Goal: Task Accomplishment & Management: Manage account settings

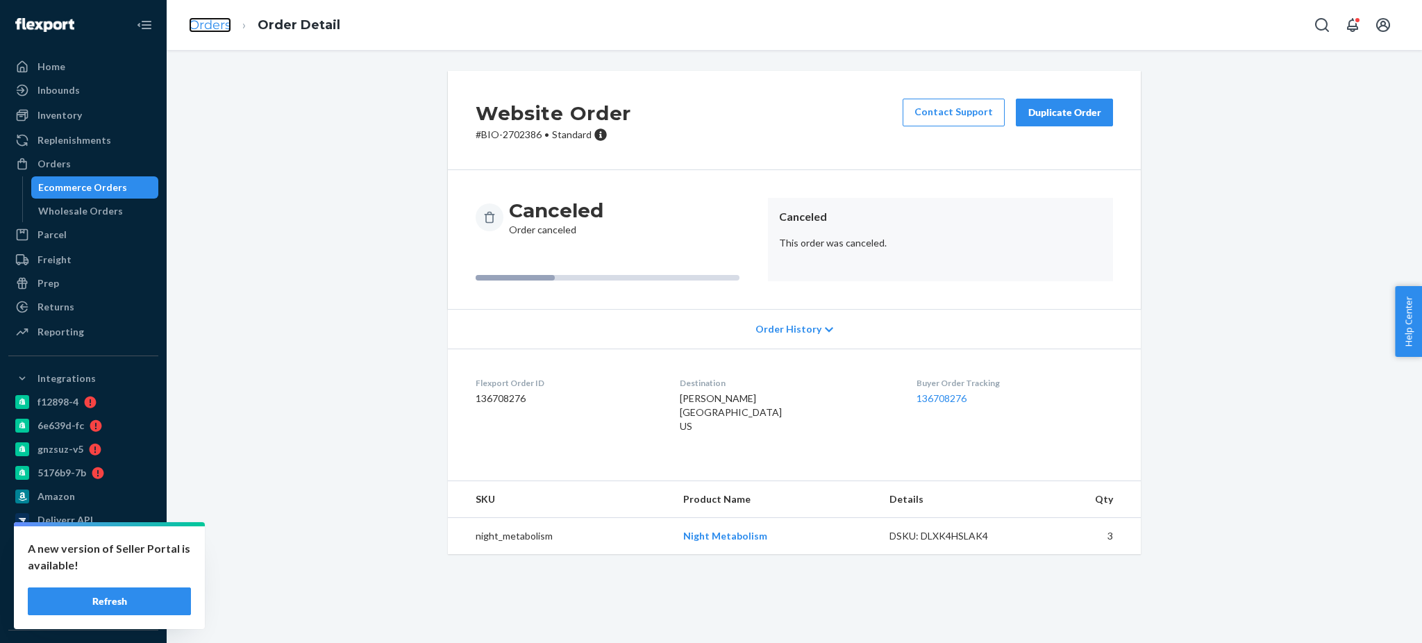
click at [206, 20] on link "Orders" at bounding box center [210, 24] width 42 height 15
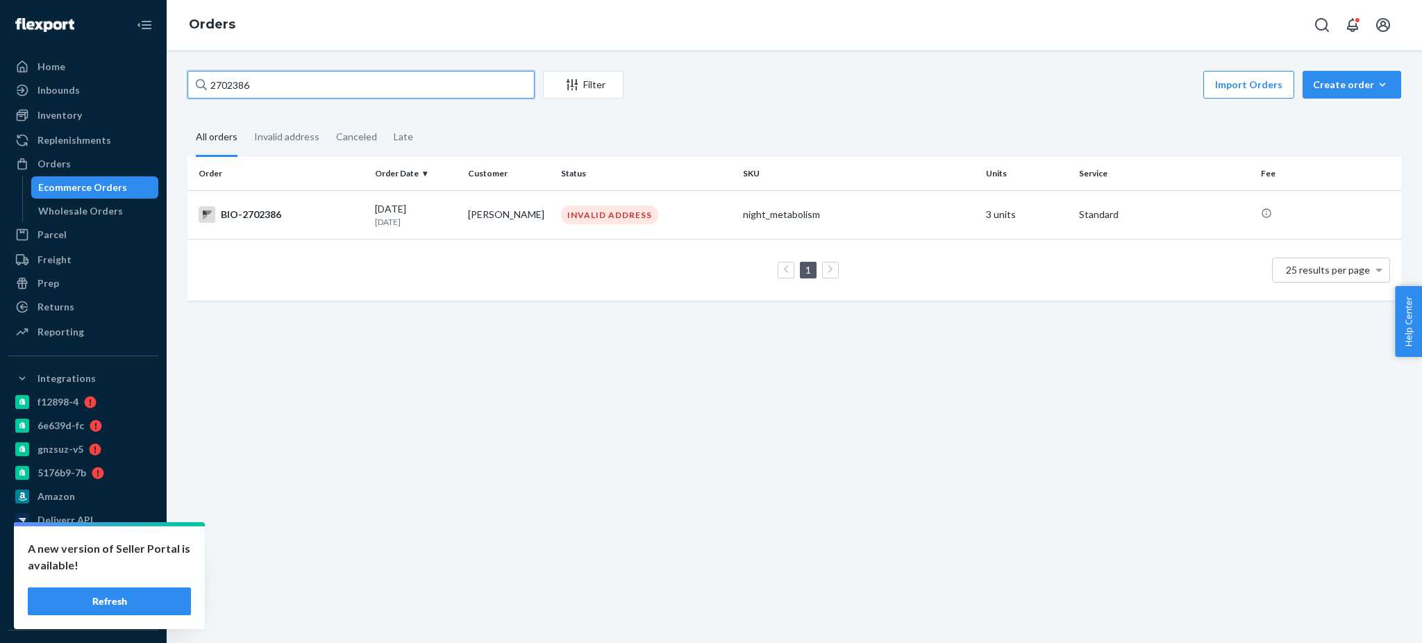
click at [320, 84] on input "2702386" at bounding box center [360, 85] width 347 height 28
paste input "[PERSON_NAME]"
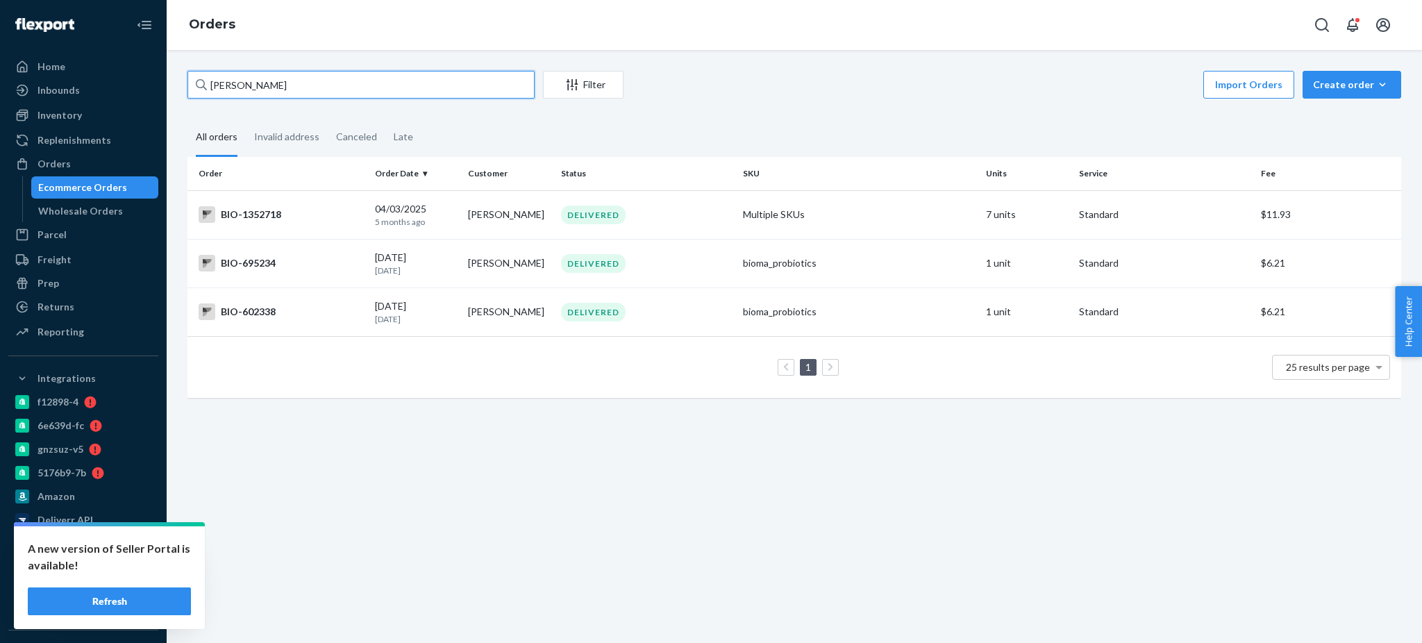
click at [379, 77] on input "[PERSON_NAME]" at bounding box center [360, 85] width 347 height 28
paste input "2778117"
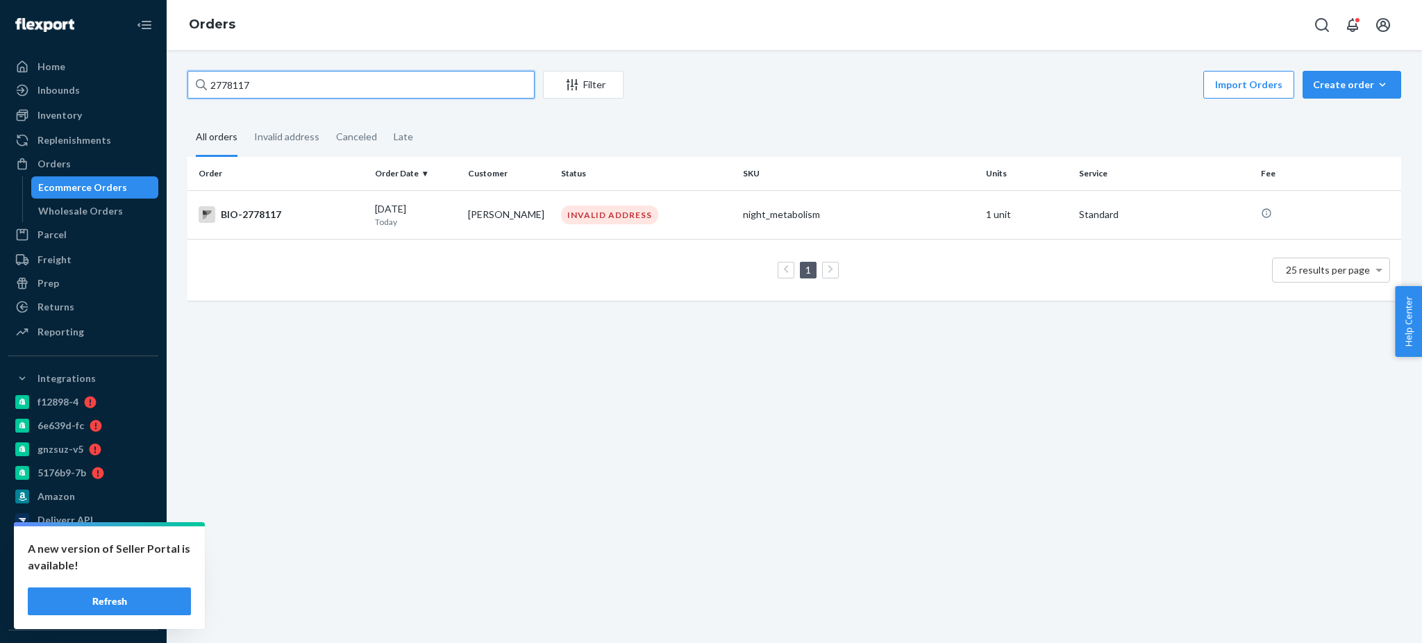
type input "2778117"
click at [260, 215] on div "BIO-2778117" at bounding box center [281, 214] width 165 height 17
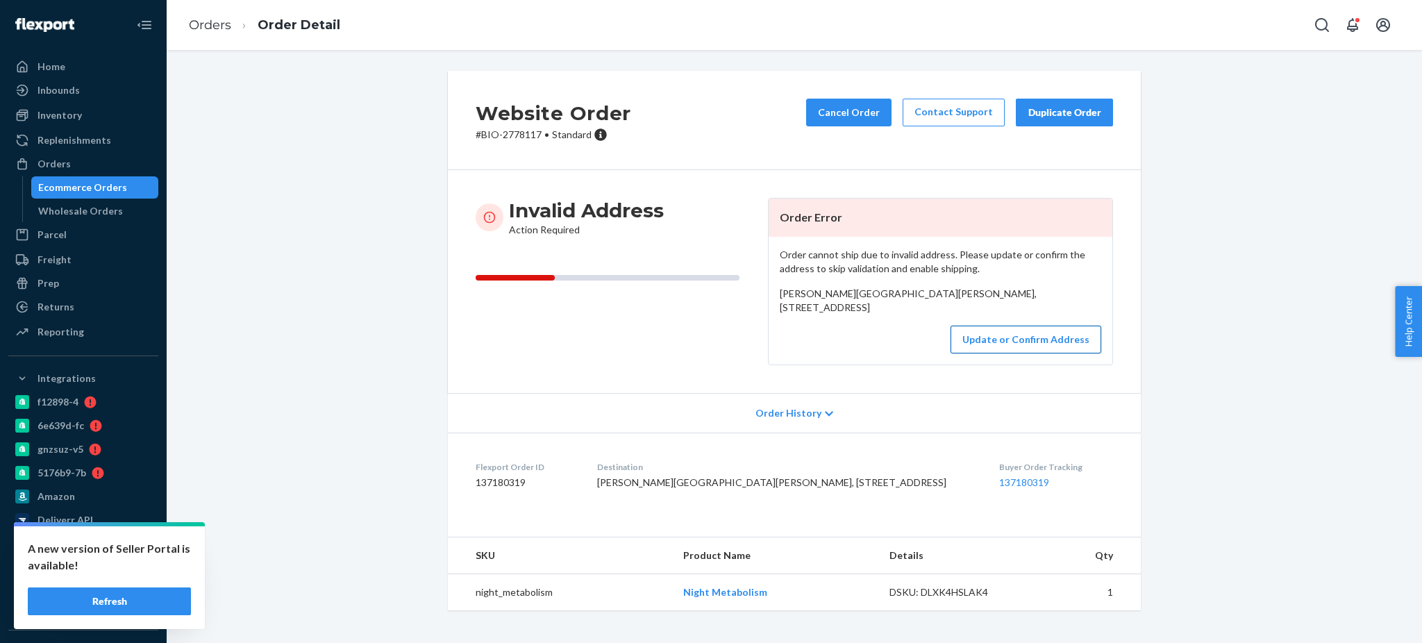
click at [983, 353] on button "Update or Confirm Address" at bounding box center [1026, 340] width 151 height 28
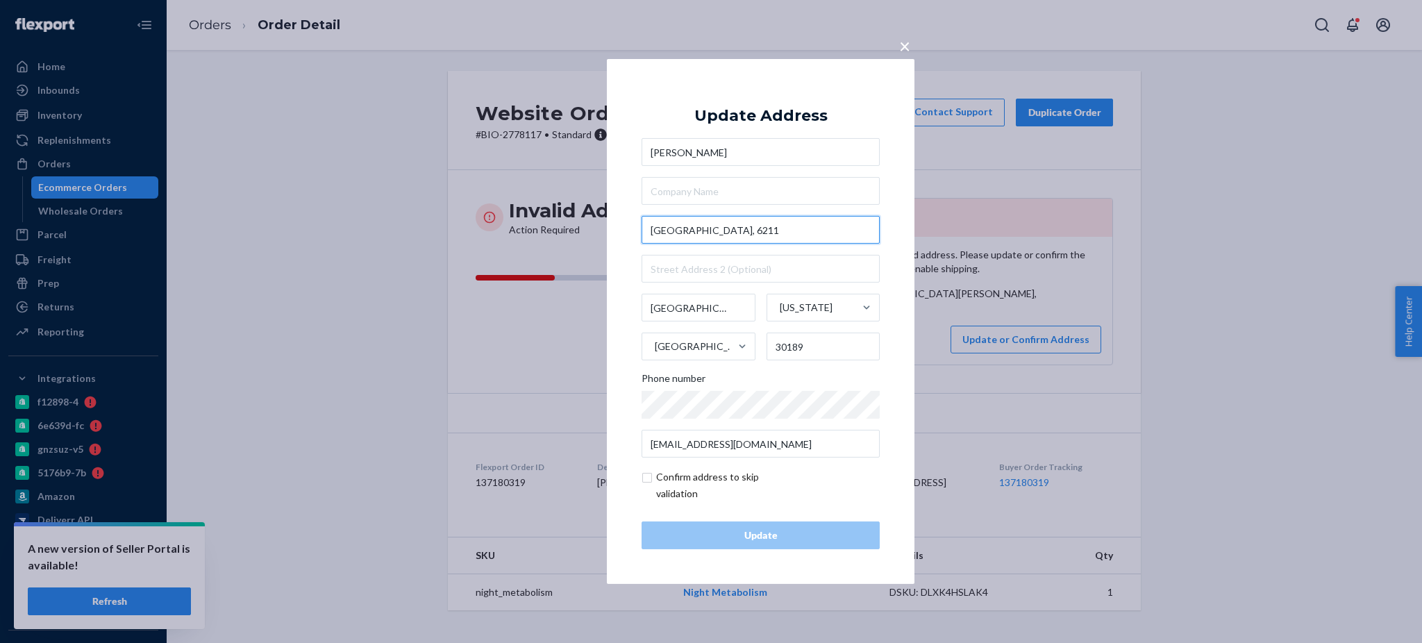
drag, startPoint x: 779, startPoint y: 227, endPoint x: 603, endPoint y: 228, distance: 175.7
click at [603, 228] on div "× Update Address [PERSON_NAME][GEOGRAPHIC_DATA][PERSON_NAME][STREET_ADDRESS][US…" at bounding box center [711, 321] width 1422 height 643
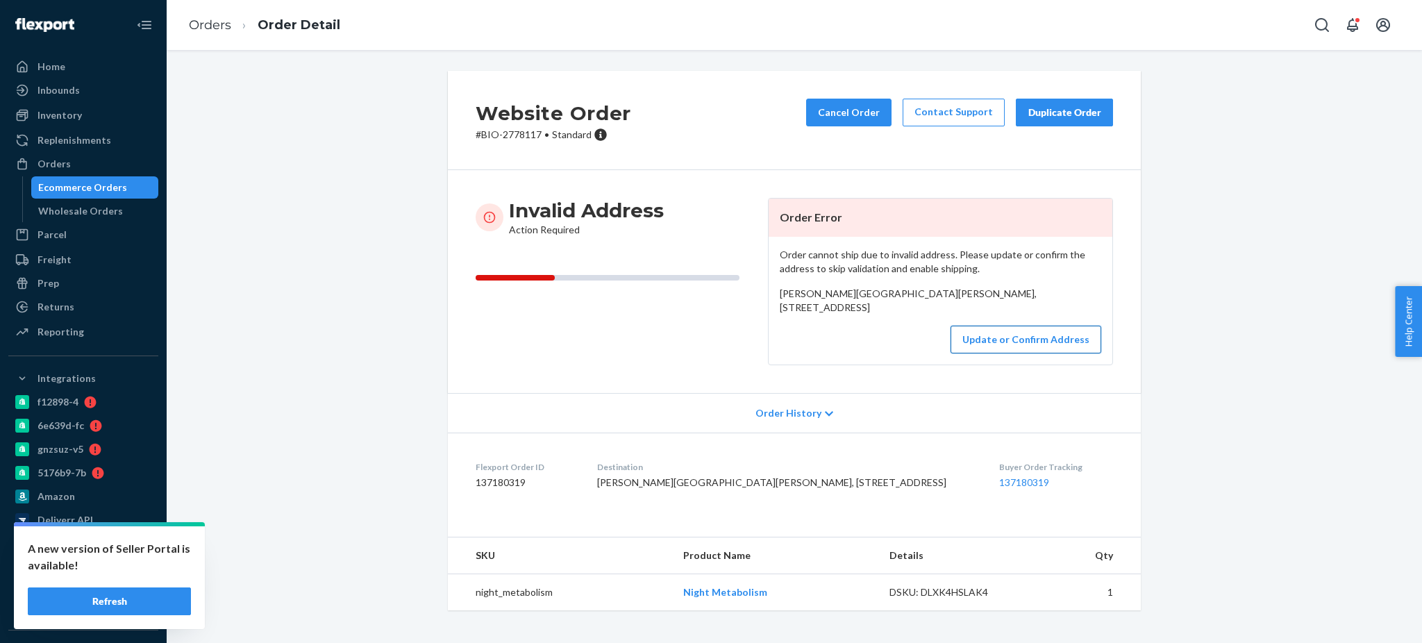
click at [1034, 353] on button "Update or Confirm Address" at bounding box center [1026, 340] width 151 height 28
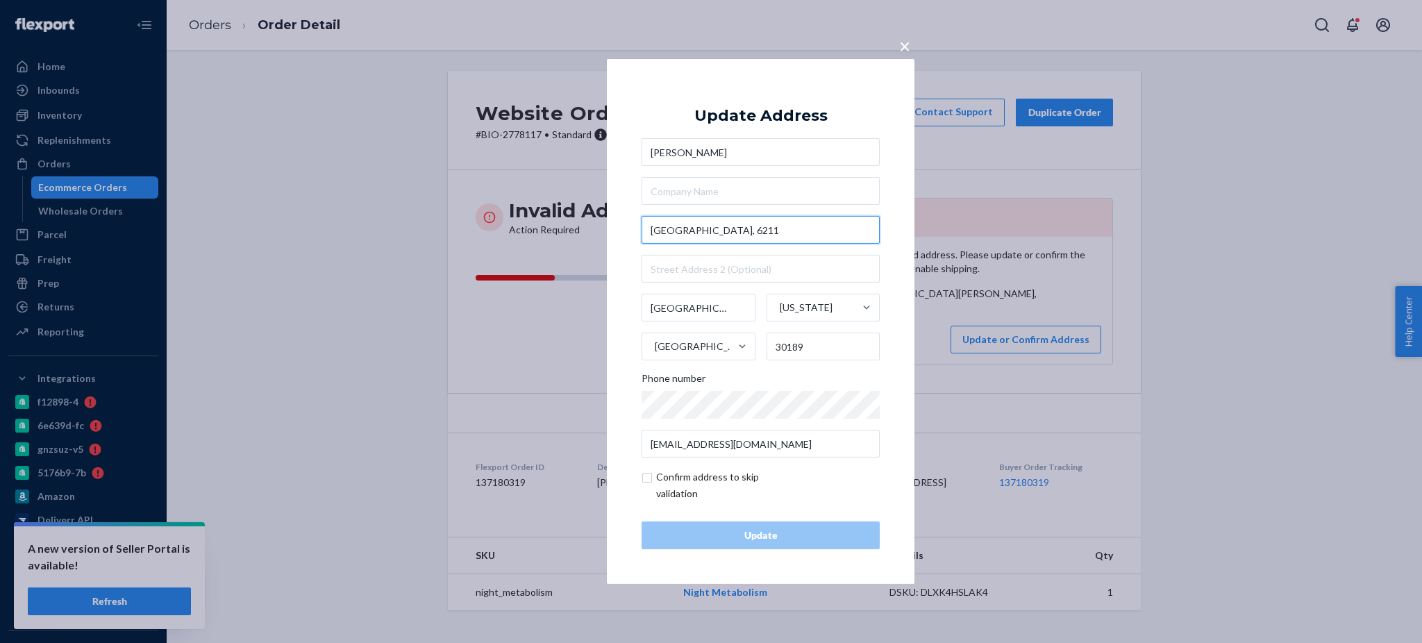
click at [783, 235] on input "[GEOGRAPHIC_DATA], 6211" at bounding box center [761, 230] width 238 height 28
paste input "[STREET_ADDRESS]"
click at [780, 232] on input "[GEOGRAPHIC_DATA]" at bounding box center [761, 230] width 238 height 28
paste input "[STREET_ADDRESS]"
click at [651, 233] on input "[GEOGRAPHIC_DATA]" at bounding box center [761, 230] width 238 height 28
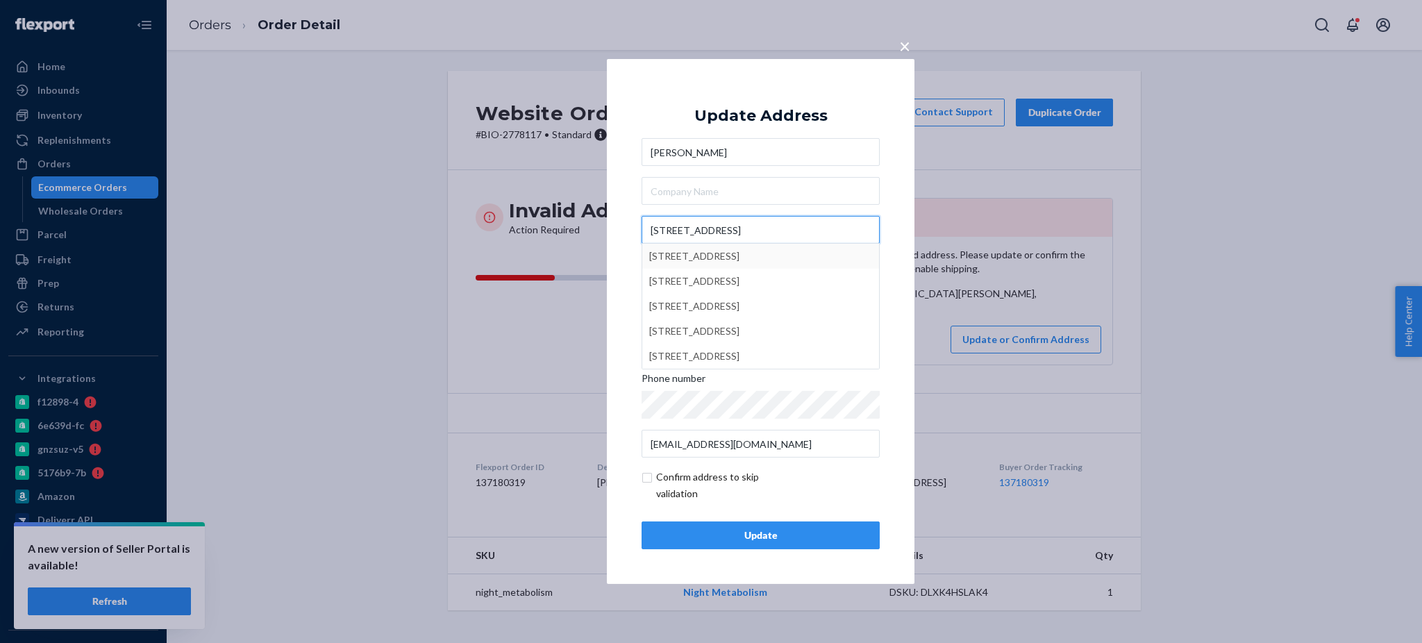
type input "[STREET_ADDRESS]"
click at [596, 306] on div "× Update Address [PERSON_NAME] [STREET_ADDRESS][PERSON_NAME] [STREET_ADDRESS] […" at bounding box center [711, 321] width 1422 height 643
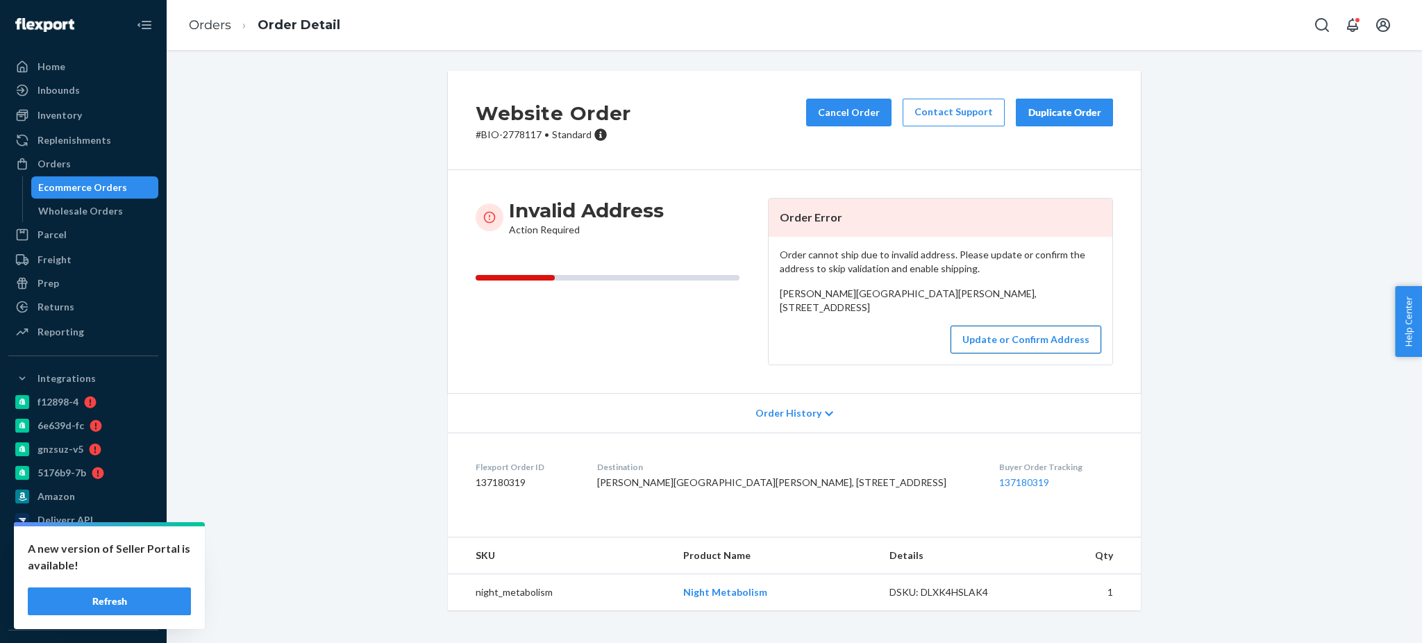
click at [1017, 353] on button "Update or Confirm Address" at bounding box center [1026, 340] width 151 height 28
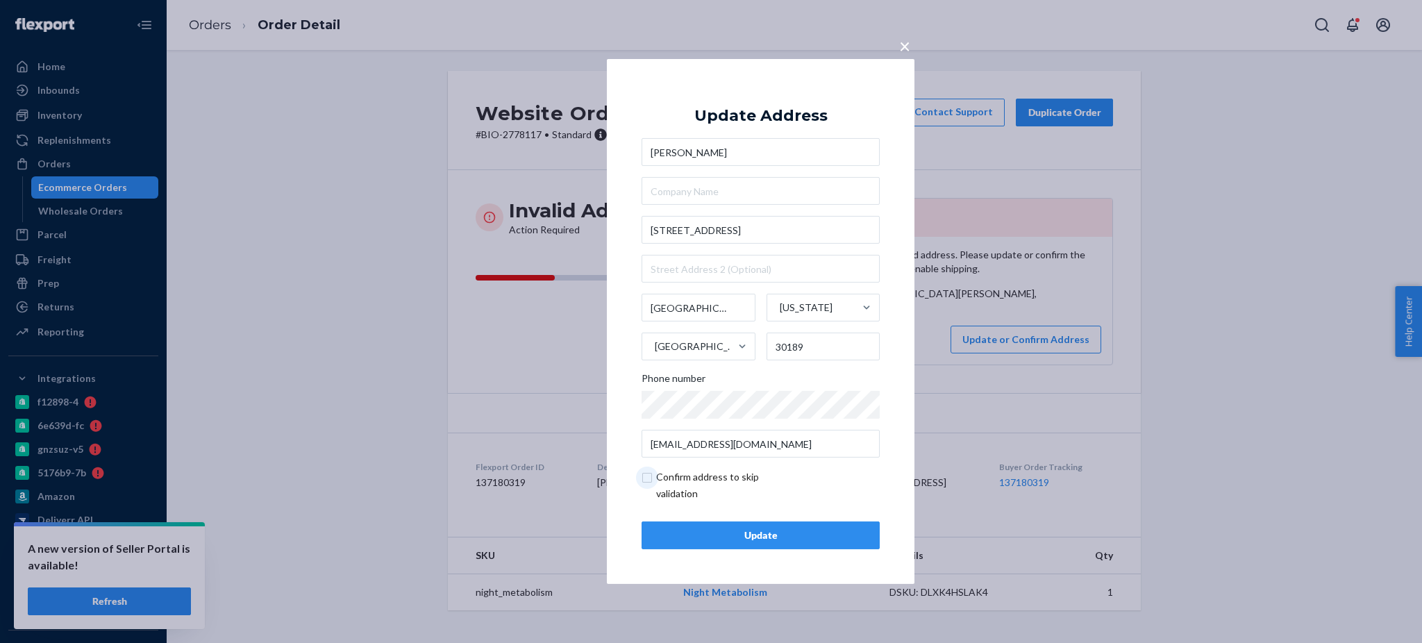
click at [646, 476] on input "checkbox" at bounding box center [722, 485] width 161 height 33
checkbox input "true"
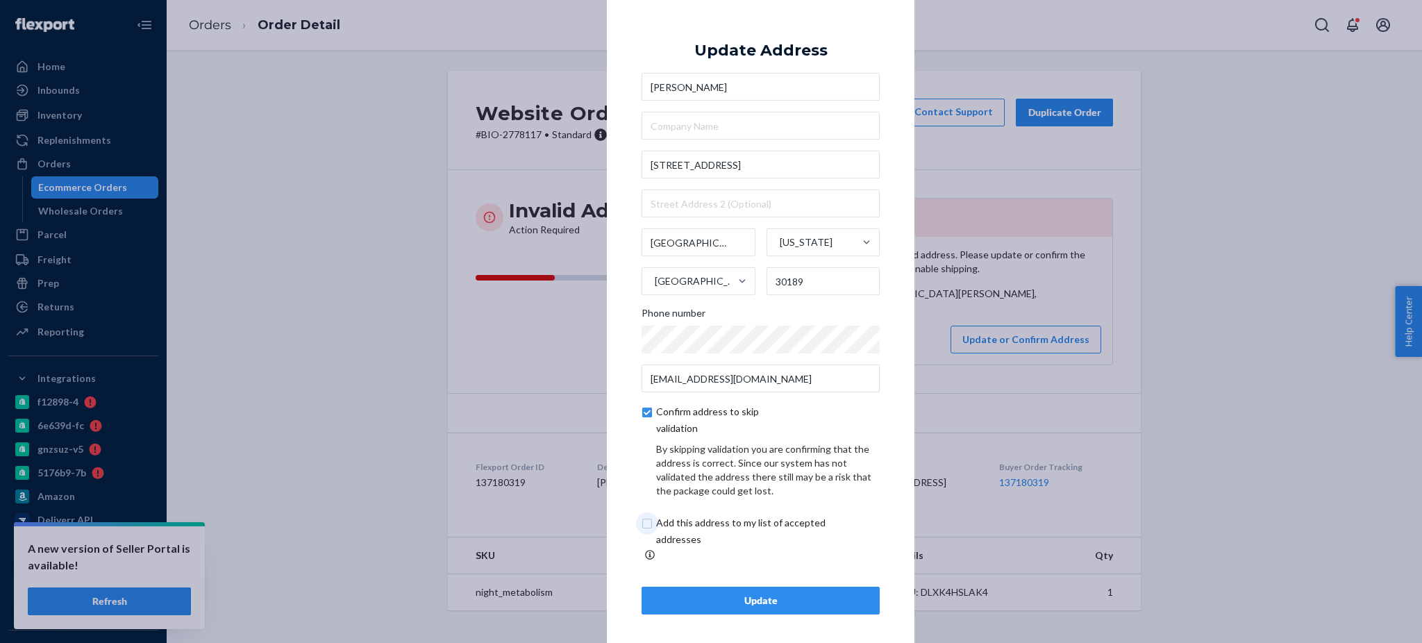
click at [645, 526] on input "checkbox" at bounding box center [757, 531] width 231 height 33
checkbox input "true"
click at [715, 594] on div "Update" at bounding box center [760, 601] width 215 height 14
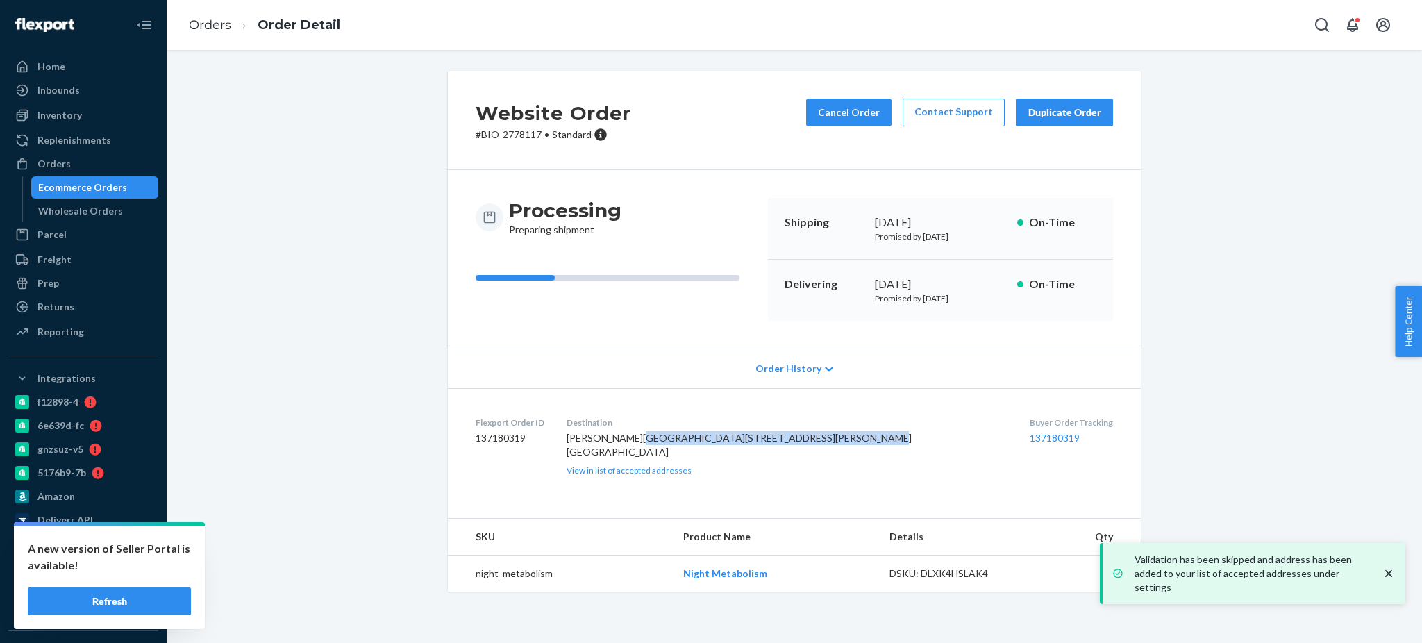
copy span "[STREET_ADDRESS]"
drag, startPoint x: 663, startPoint y: 451, endPoint x: 770, endPoint y: 462, distance: 107.4
click at [770, 462] on dl "Flexport Order ID 137180319 Destination [PERSON_NAME][GEOGRAPHIC_DATA][STREET_A…" at bounding box center [794, 446] width 693 height 116
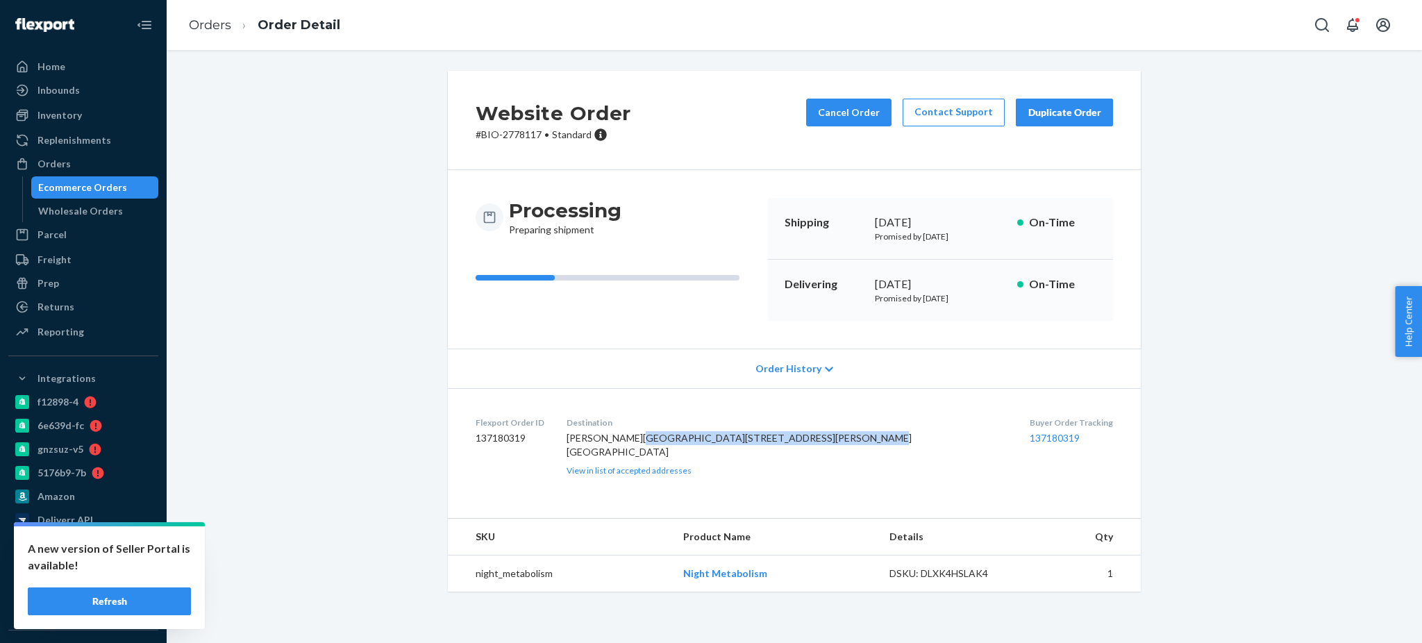
copy span "[STREET_ADDRESS]"
click at [213, 22] on link "Orders" at bounding box center [210, 24] width 42 height 15
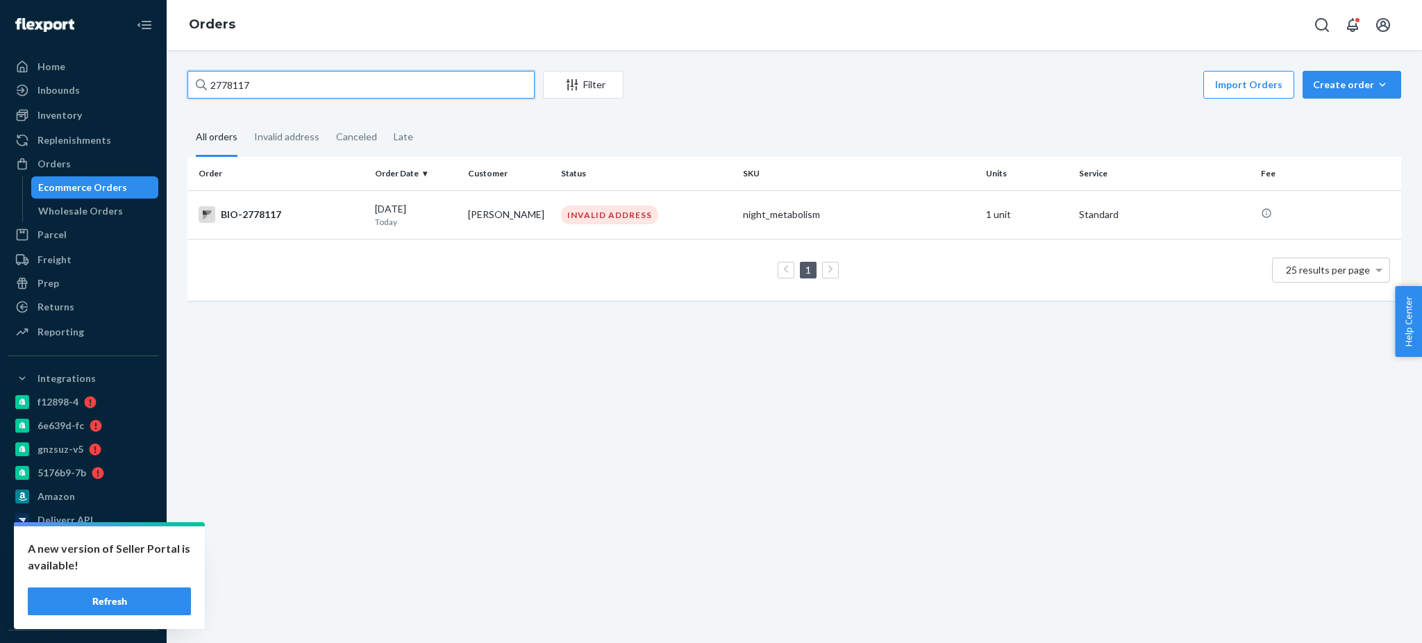
click at [358, 93] on input "2778117" at bounding box center [360, 85] width 347 height 28
paste input "6204"
type input "2776204"
click at [256, 216] on div "BIO-2776204" at bounding box center [281, 214] width 165 height 17
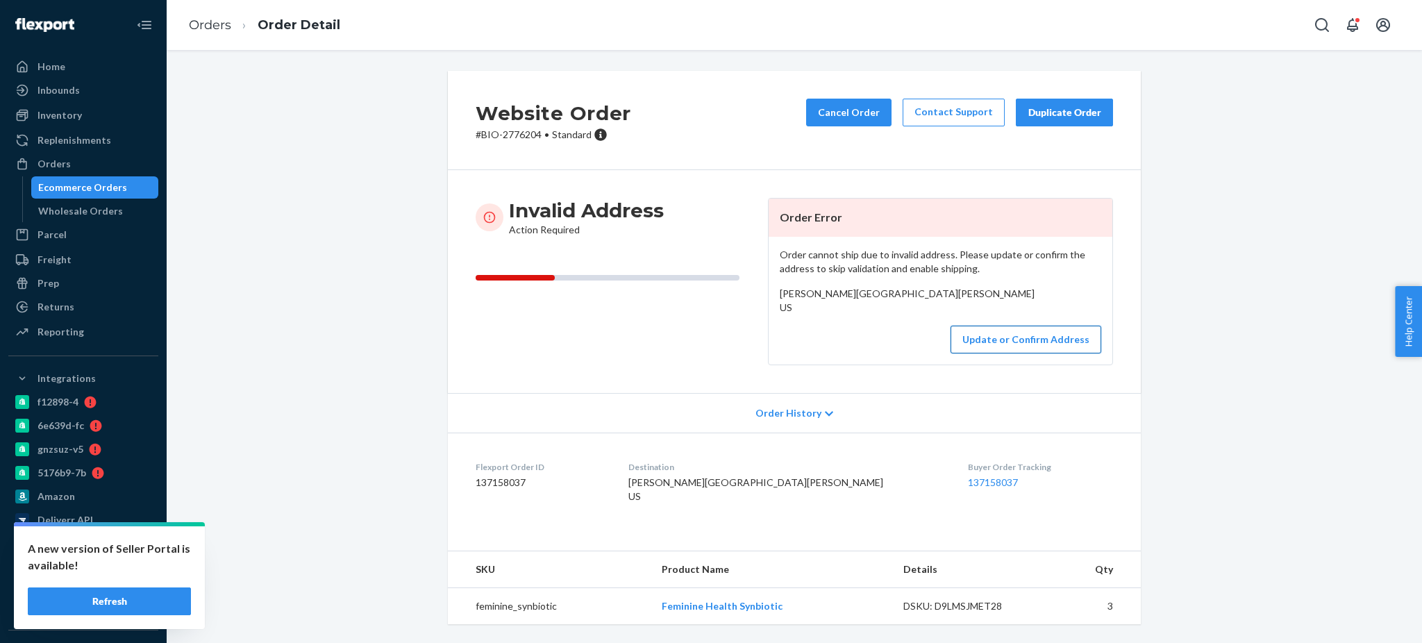
click at [1019, 353] on button "Update or Confirm Address" at bounding box center [1026, 340] width 151 height 28
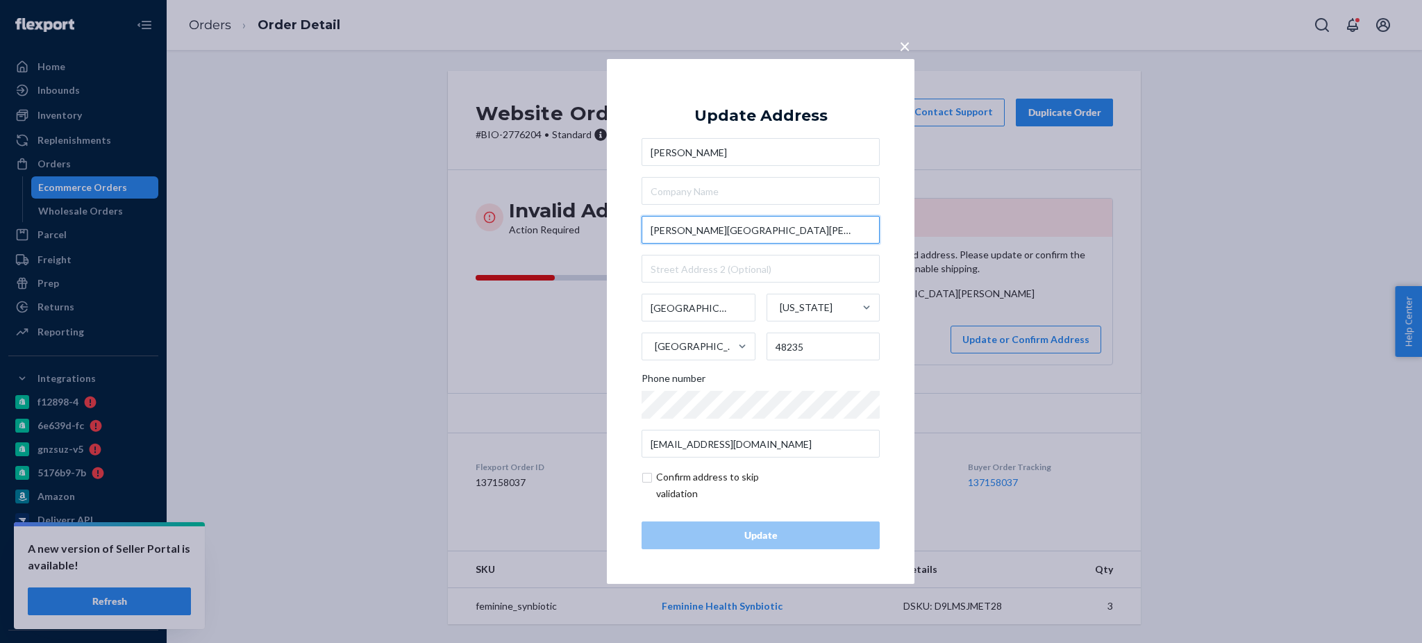
click at [735, 228] on input "[PERSON_NAME][GEOGRAPHIC_DATA][PERSON_NAME]," at bounding box center [761, 230] width 238 height 28
paste input "[STREET_ADDRESS][PERSON_NAME][PERSON_NAME]"
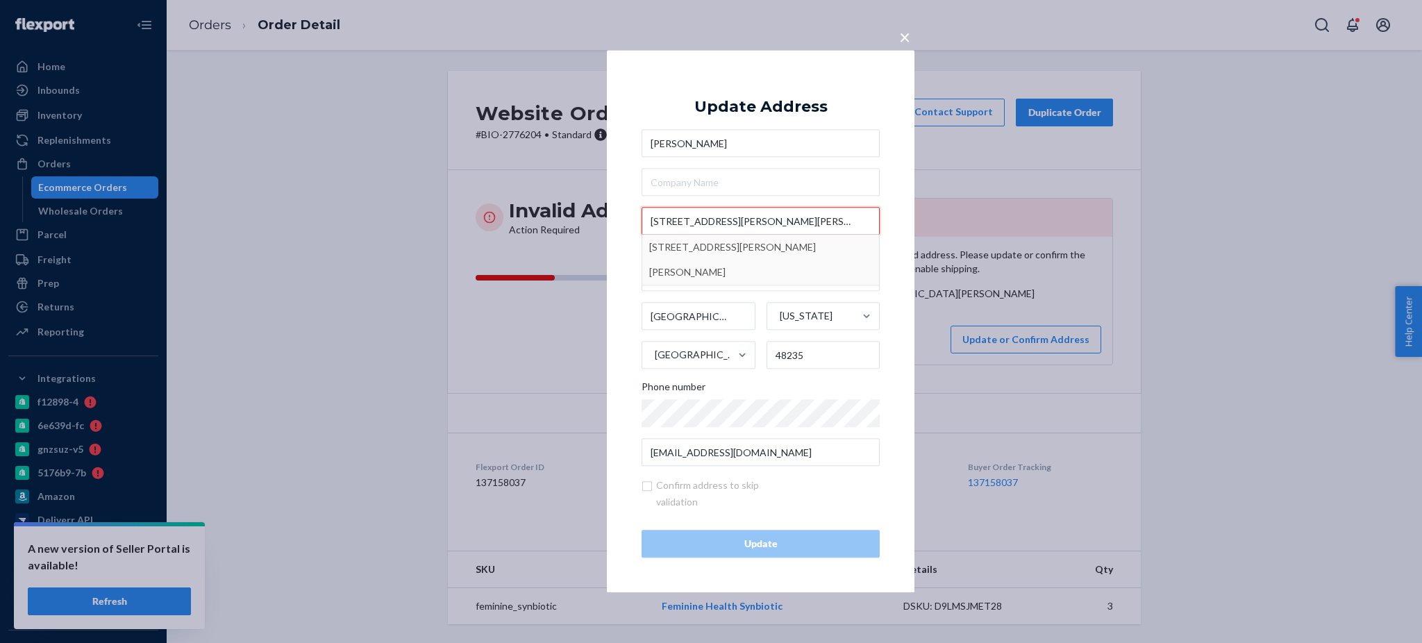
click at [740, 221] on input "[STREET_ADDRESS][PERSON_NAME][PERSON_NAME]" at bounding box center [761, 222] width 238 height 28
type input "[STREET_ADDRESS][PERSON_NAME][PERSON_NAME]"
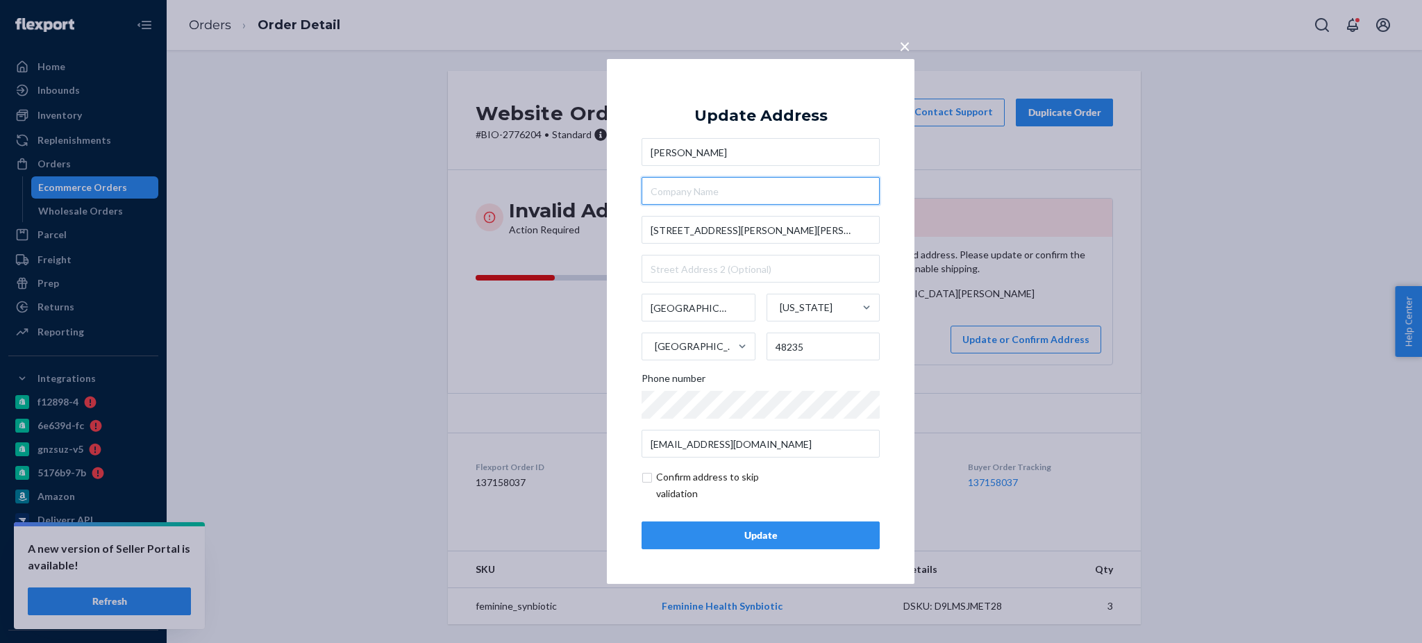
paste input "[STREET_ADDRESS][PERSON_NAME][PERSON_NAME]"
click at [751, 195] on input "text" at bounding box center [761, 191] width 238 height 28
type input "[STREET_ADDRESS][PERSON_NAME][PERSON_NAME]"
click at [649, 478] on input "checkbox" at bounding box center [722, 485] width 161 height 33
checkbox input "true"
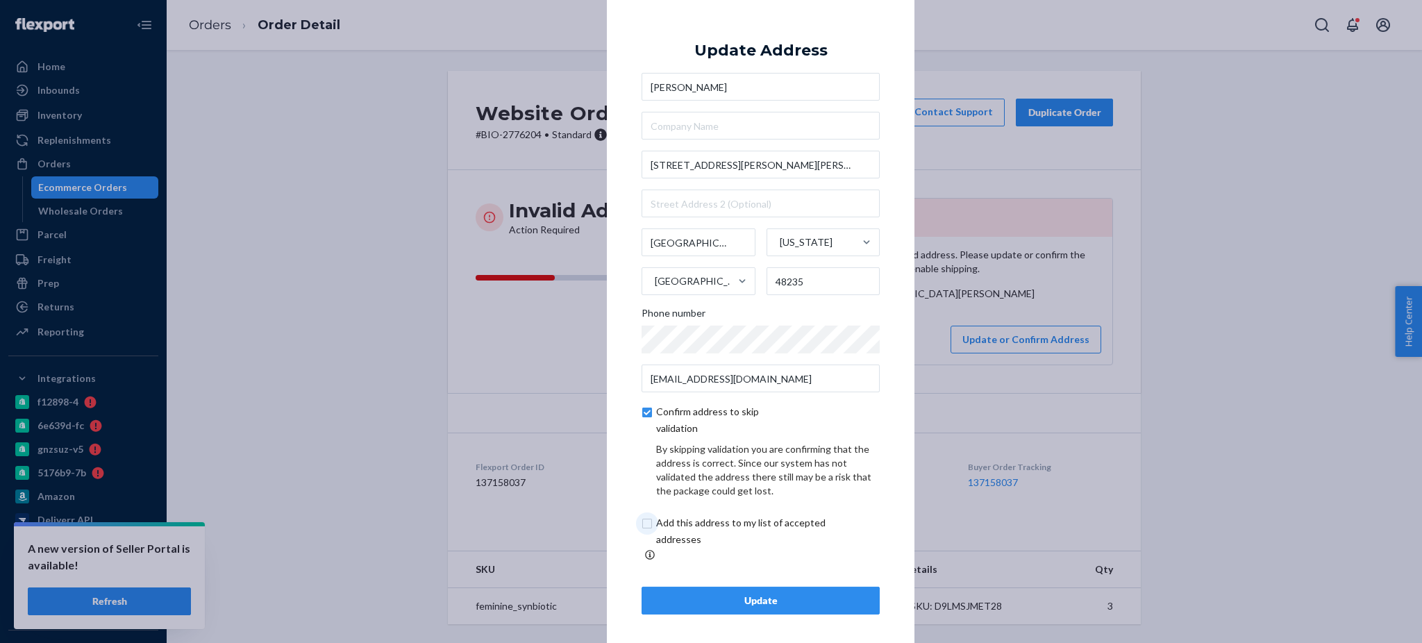
click at [646, 532] on input "checkbox" at bounding box center [757, 531] width 231 height 33
checkbox input "true"
click at [716, 596] on div "Update" at bounding box center [760, 601] width 215 height 14
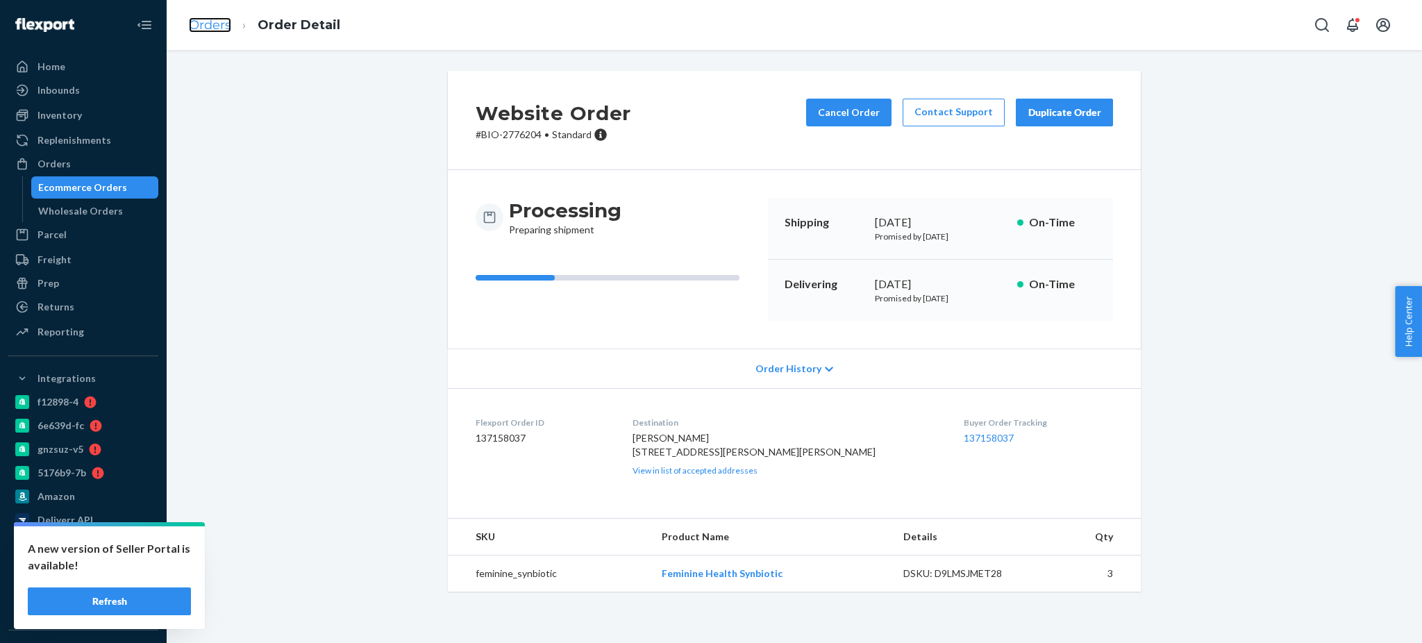
click at [206, 19] on link "Orders" at bounding box center [210, 24] width 42 height 15
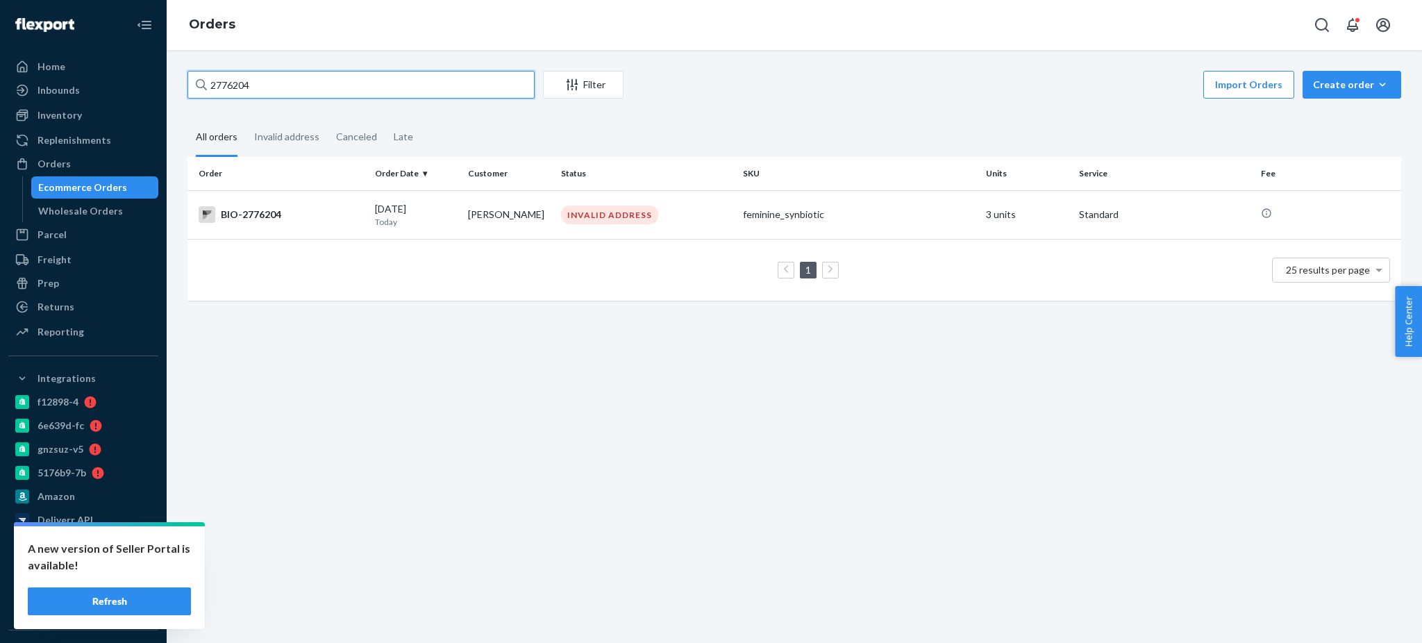
click at [481, 92] on input "2776204" at bounding box center [360, 85] width 347 height 28
paste input "63467"
type input "2763467"
click at [296, 210] on div "BIO-2763467" at bounding box center [281, 214] width 165 height 17
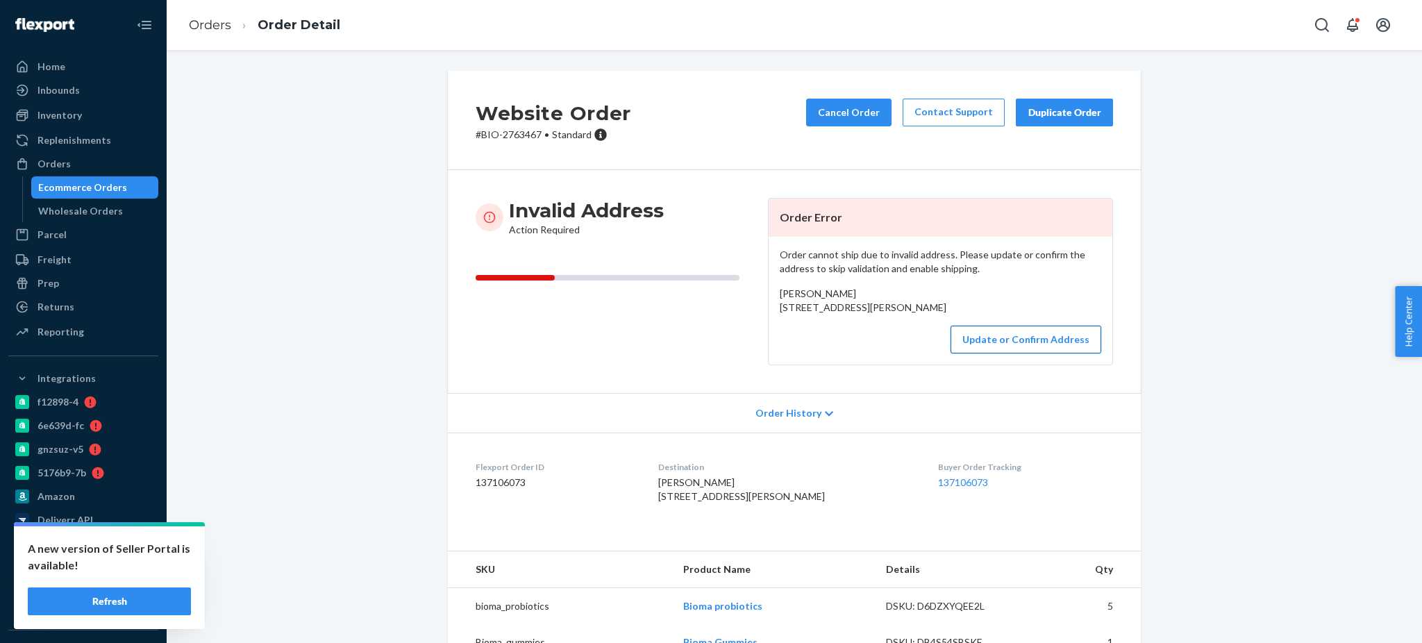
click at [1005, 353] on button "Update or Confirm Address" at bounding box center [1026, 340] width 151 height 28
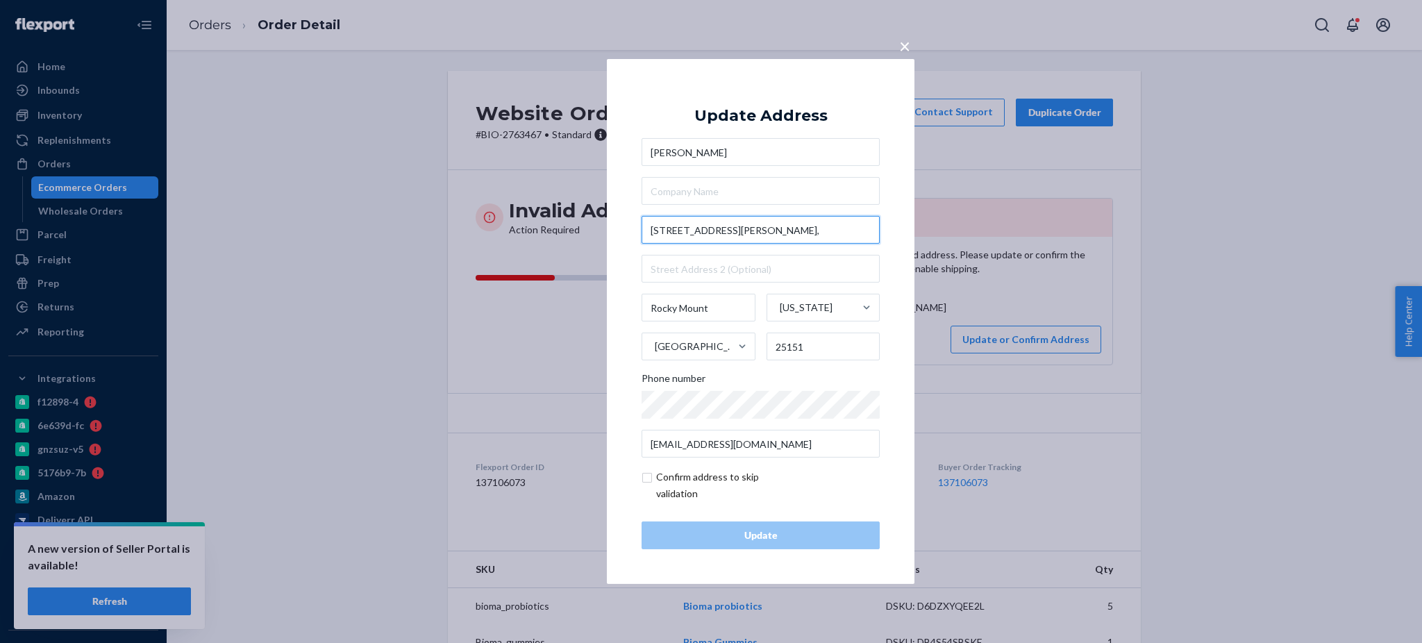
click at [753, 233] on input "[STREET_ADDRESS][PERSON_NAME]," at bounding box center [761, 230] width 238 height 28
paste input "[GEOGRAPHIC_DATA]"
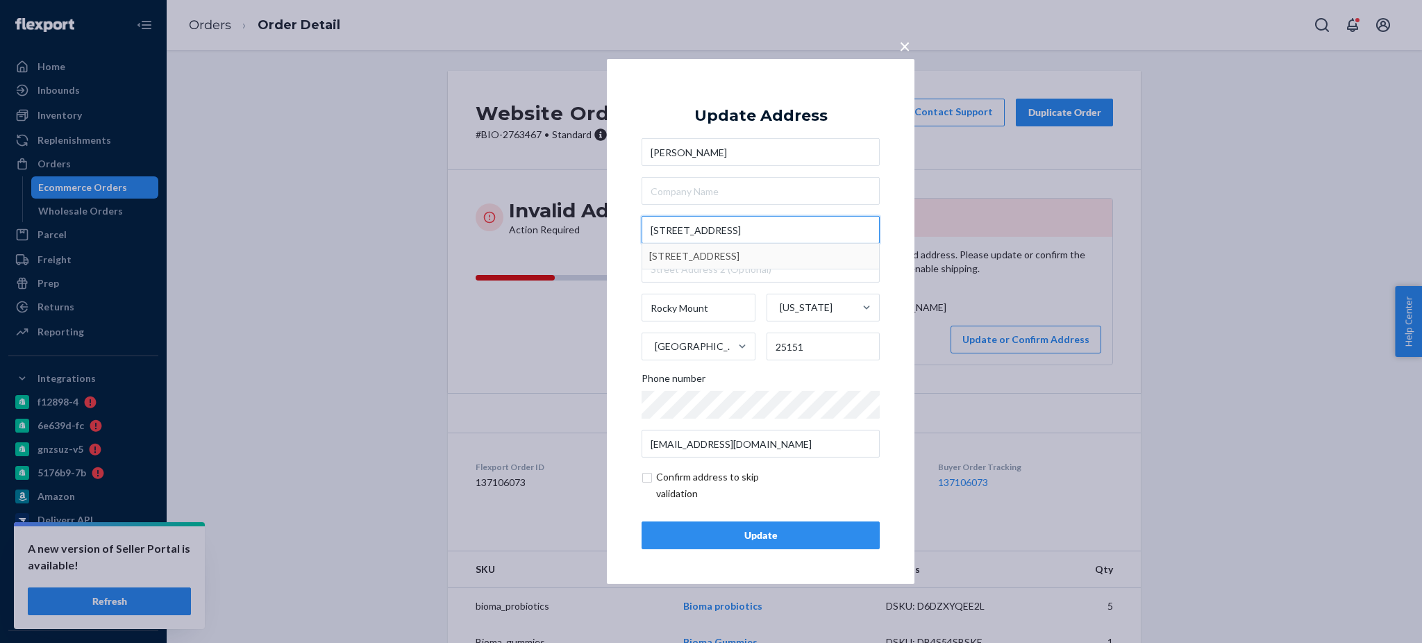
type input "[STREET_ADDRESS]"
click at [765, 227] on input "[STREET_ADDRESS]" at bounding box center [761, 230] width 238 height 28
click at [800, 231] on input "[STREET_ADDRESS]" at bounding box center [761, 230] width 238 height 28
click at [694, 232] on input "[STREET_ADDRESS]" at bounding box center [761, 230] width 238 height 28
click at [781, 229] on input "[STREET_ADDRESS]" at bounding box center [761, 230] width 238 height 28
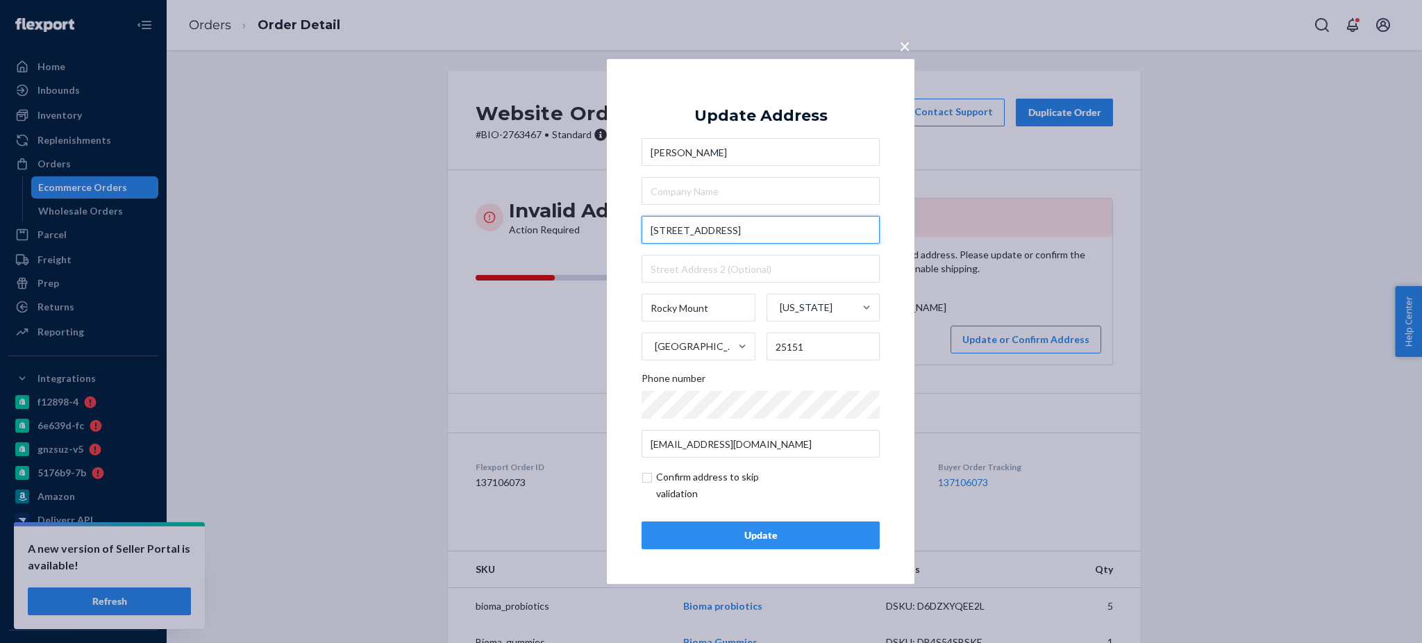
click at [781, 229] on input "[STREET_ADDRESS]" at bounding box center [761, 230] width 238 height 28
click at [793, 349] on input "25151" at bounding box center [824, 347] width 114 height 28
paste input "4"
type input "24151"
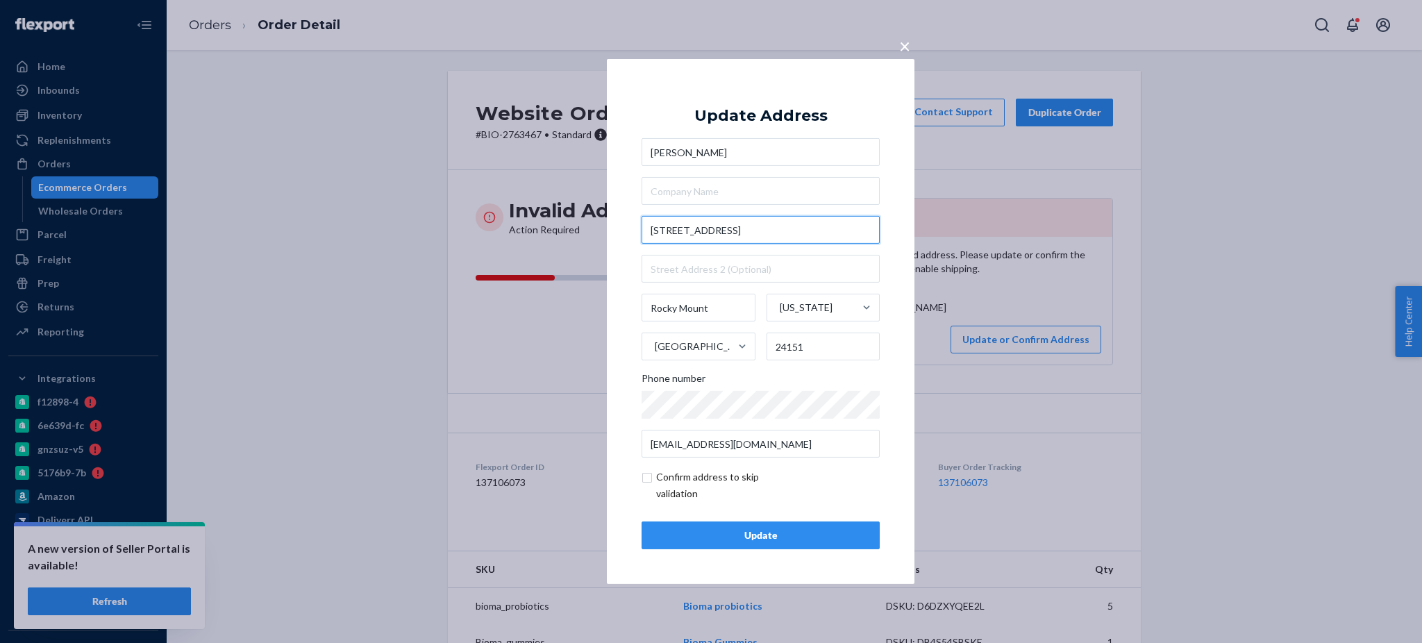
drag, startPoint x: 816, startPoint y: 231, endPoint x: 696, endPoint y: 232, distance: 120.1
click at [696, 232] on input "[STREET_ADDRESS]" at bounding box center [761, 230] width 238 height 28
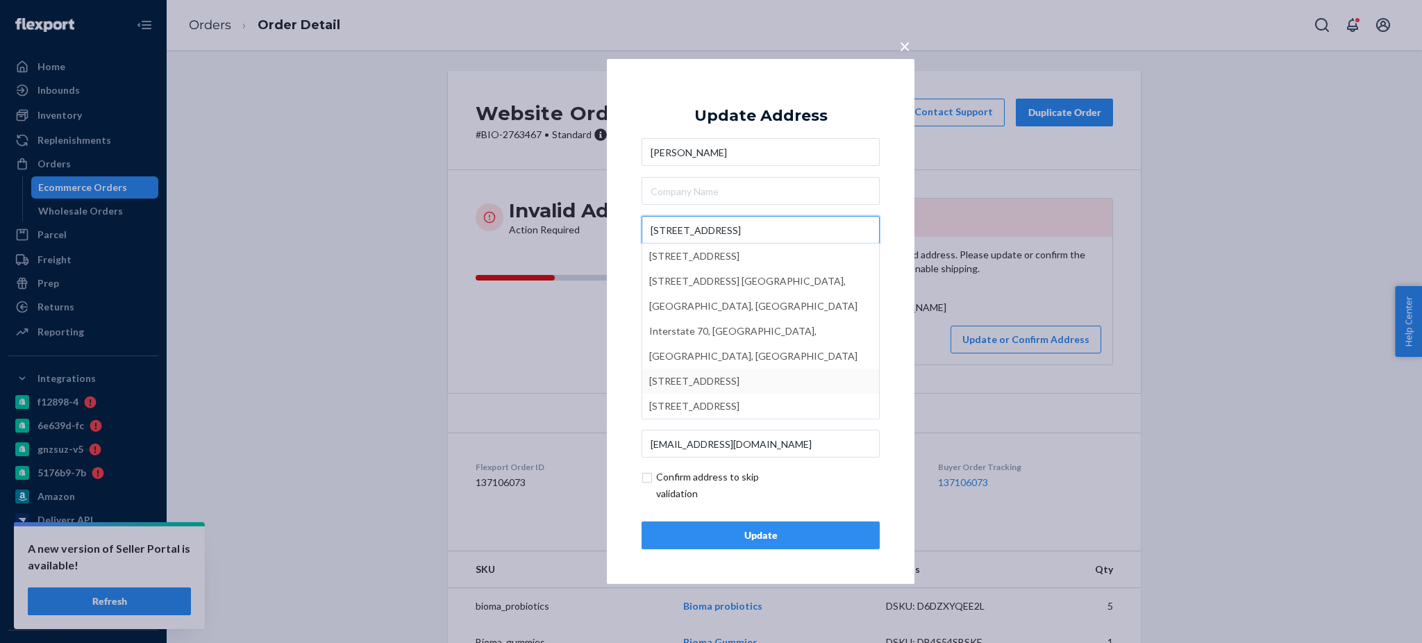
type input "[STREET_ADDRESS]"
click at [886, 340] on div "× Update Address [PERSON_NAME] [STREET_ADDRESS] [STREET_ADDRESS] [GEOGRAPHIC_DA…" at bounding box center [761, 321] width 308 height 525
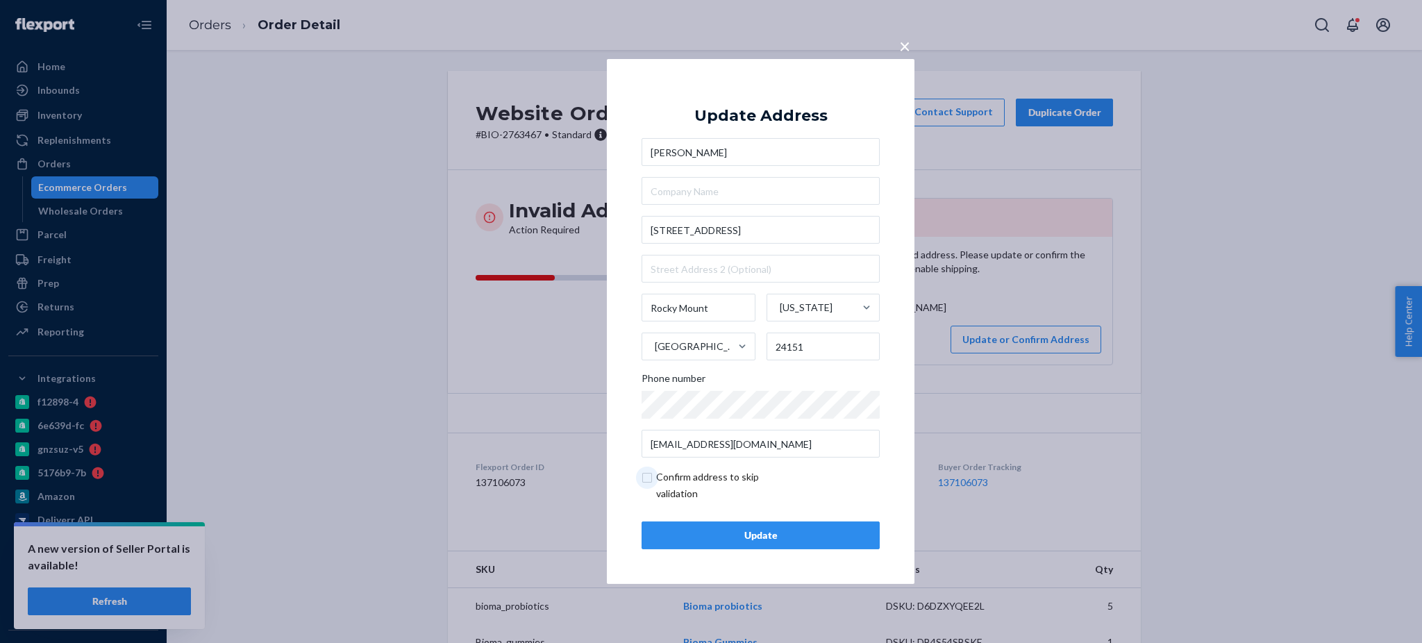
click at [648, 483] on input "checkbox" at bounding box center [722, 485] width 161 height 33
checkbox input "true"
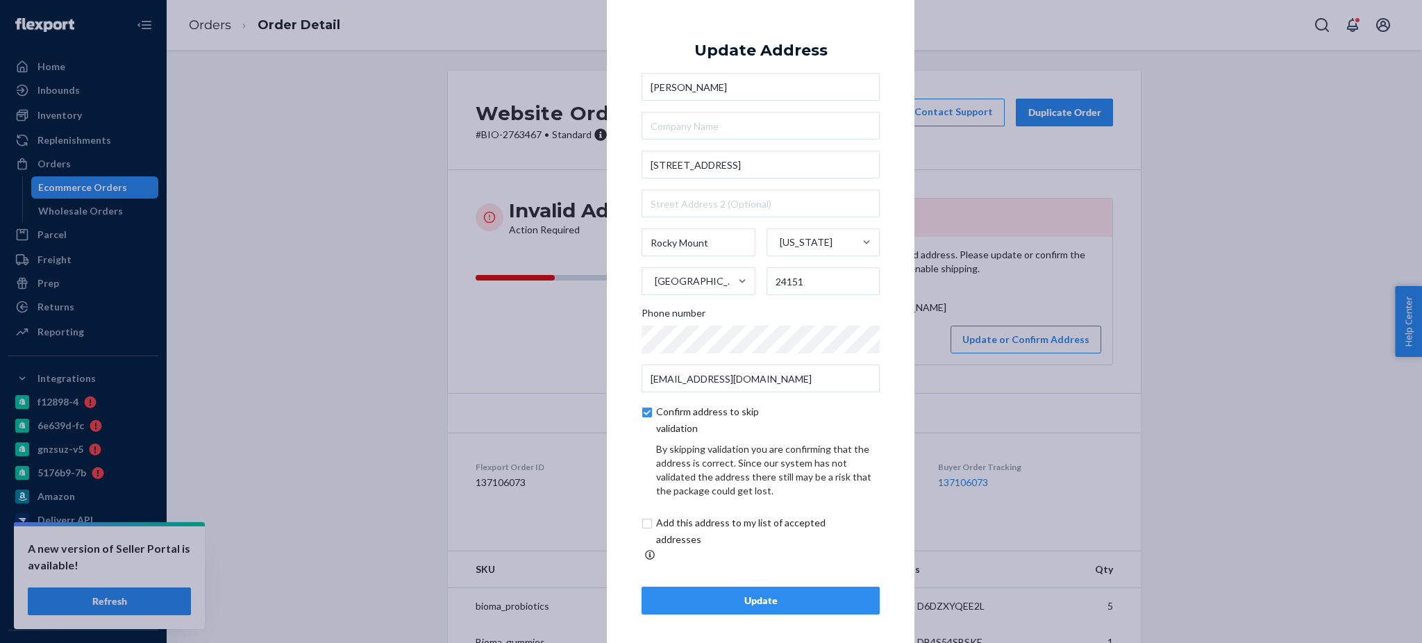
click at [651, 529] on input "checkbox" at bounding box center [757, 531] width 231 height 33
checkbox input "true"
click at [732, 596] on div "Update" at bounding box center [760, 601] width 215 height 14
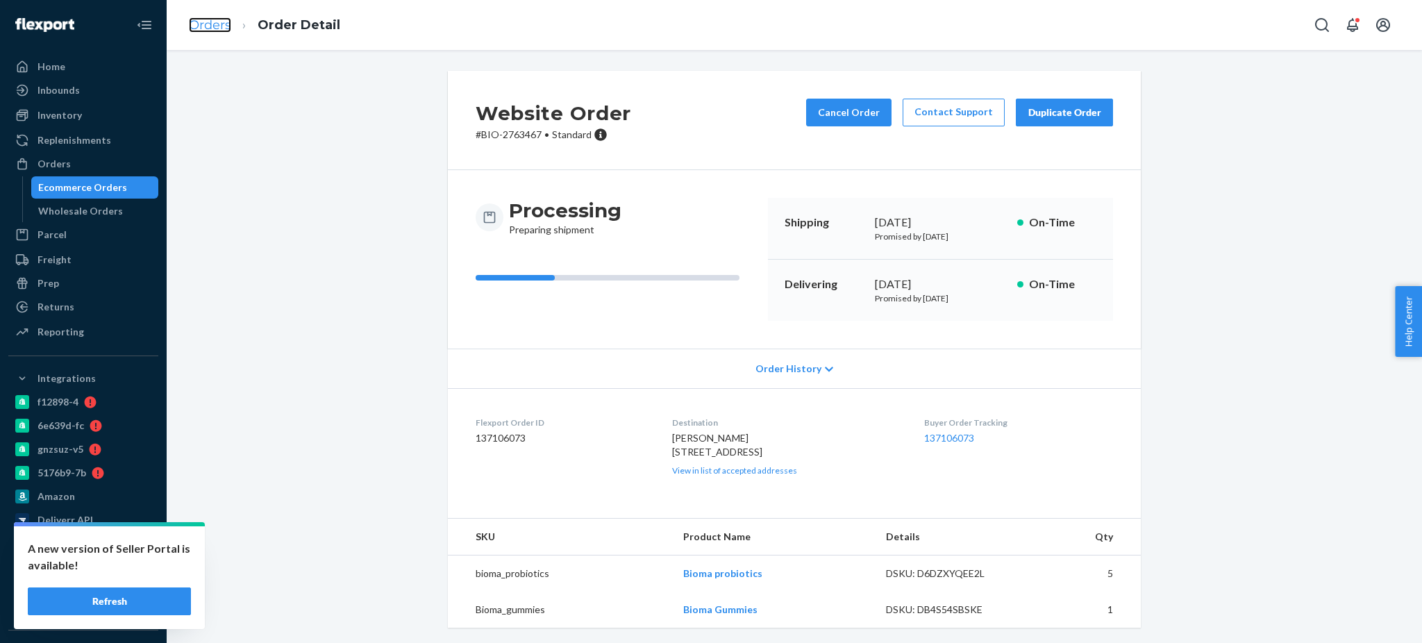
click at [216, 18] on link "Orders" at bounding box center [210, 24] width 42 height 15
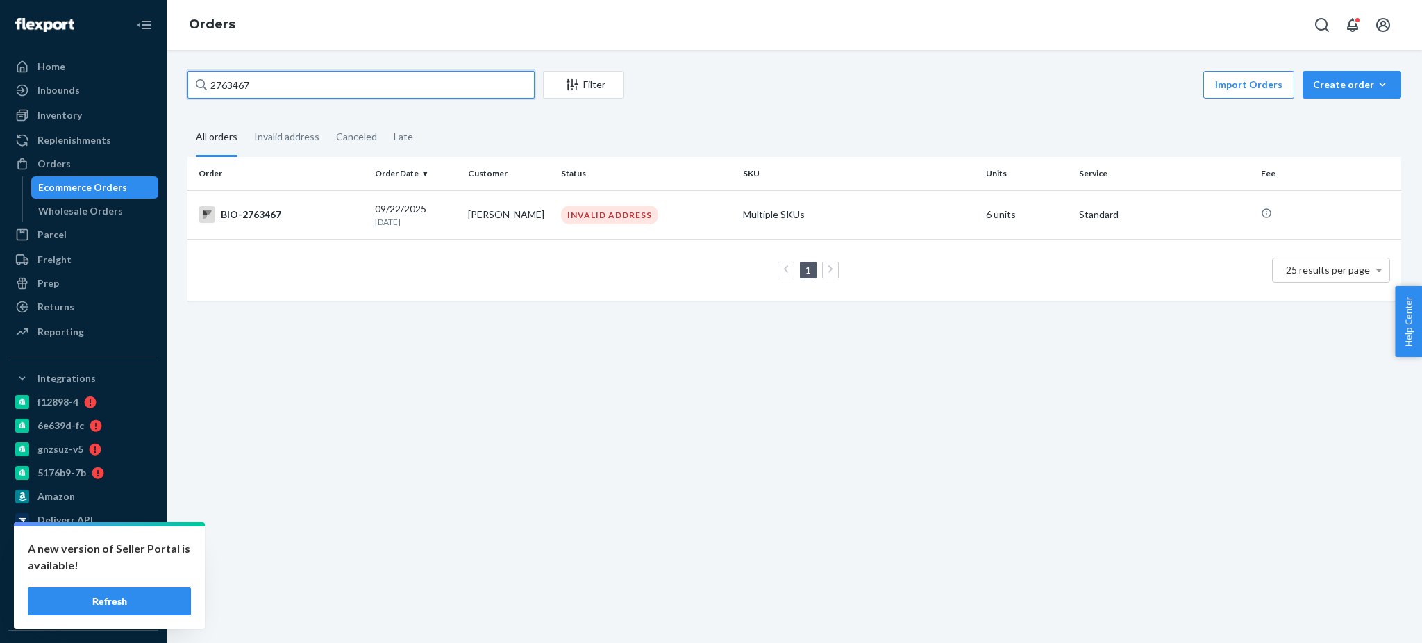
click at [397, 88] on input "2763467" at bounding box center [360, 85] width 347 height 28
paste input "48586"
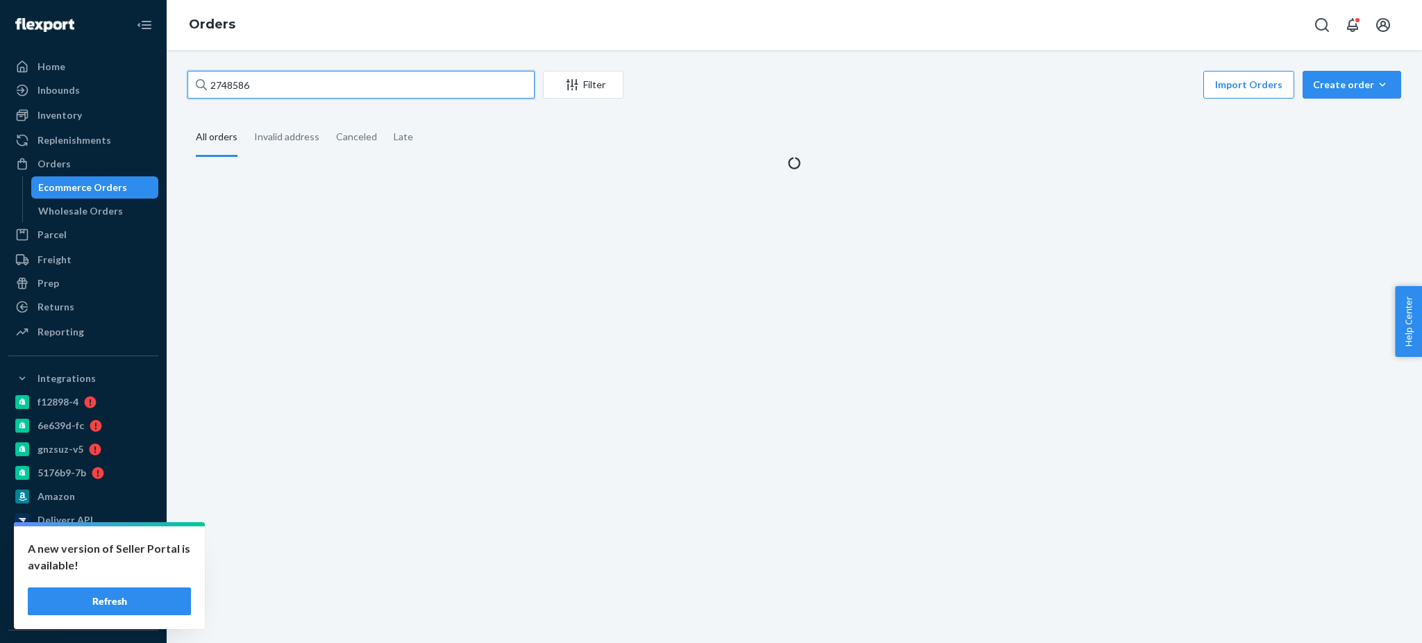
type input "2748586"
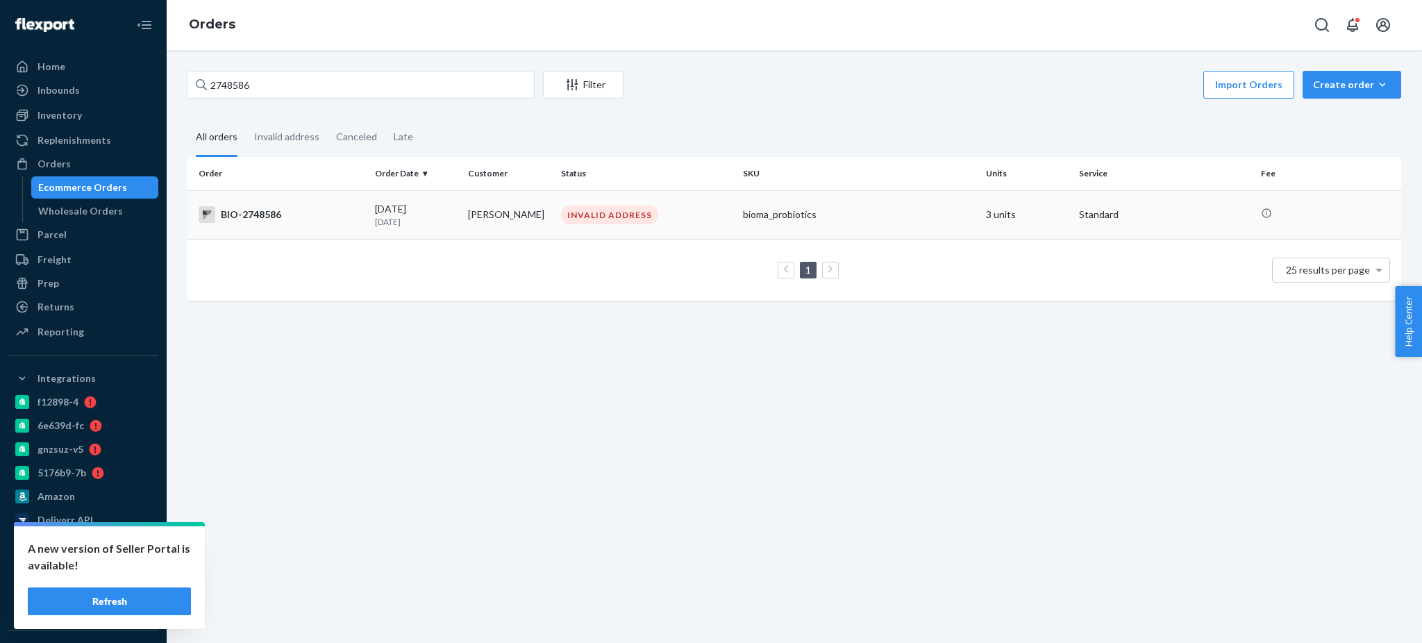
click at [265, 210] on div "BIO-2748586" at bounding box center [281, 214] width 165 height 17
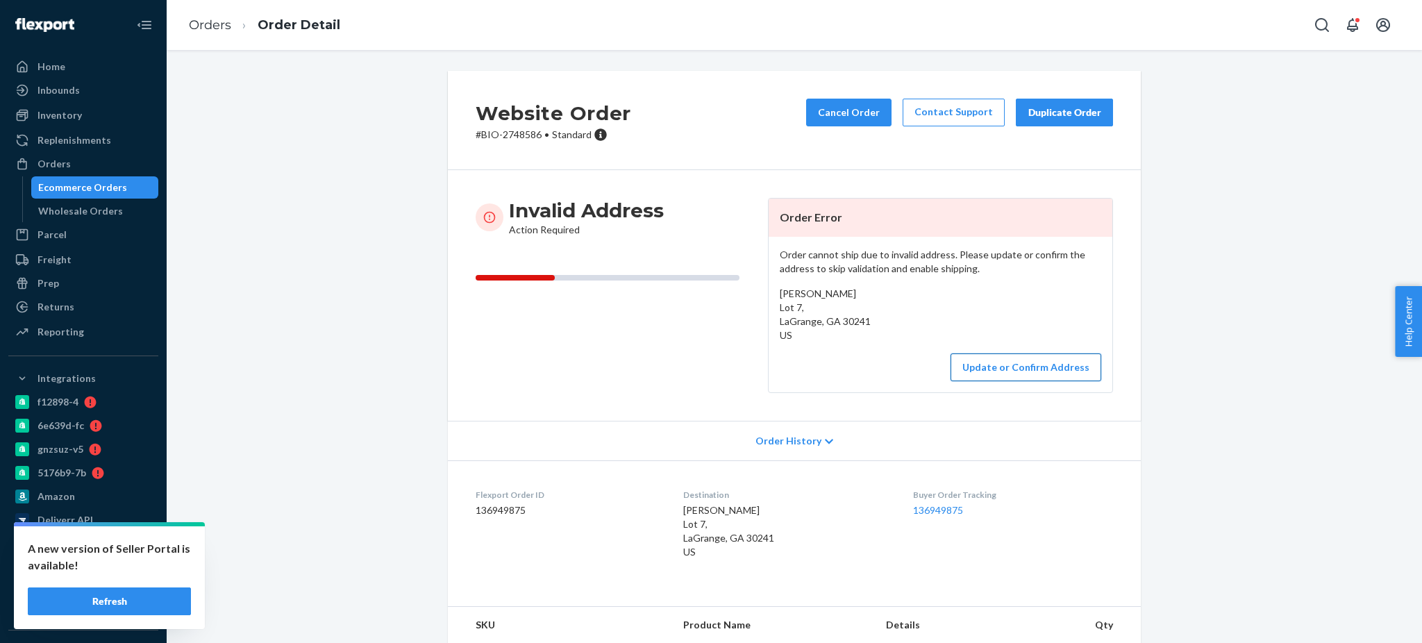
click at [992, 367] on button "Update or Confirm Address" at bounding box center [1026, 367] width 151 height 28
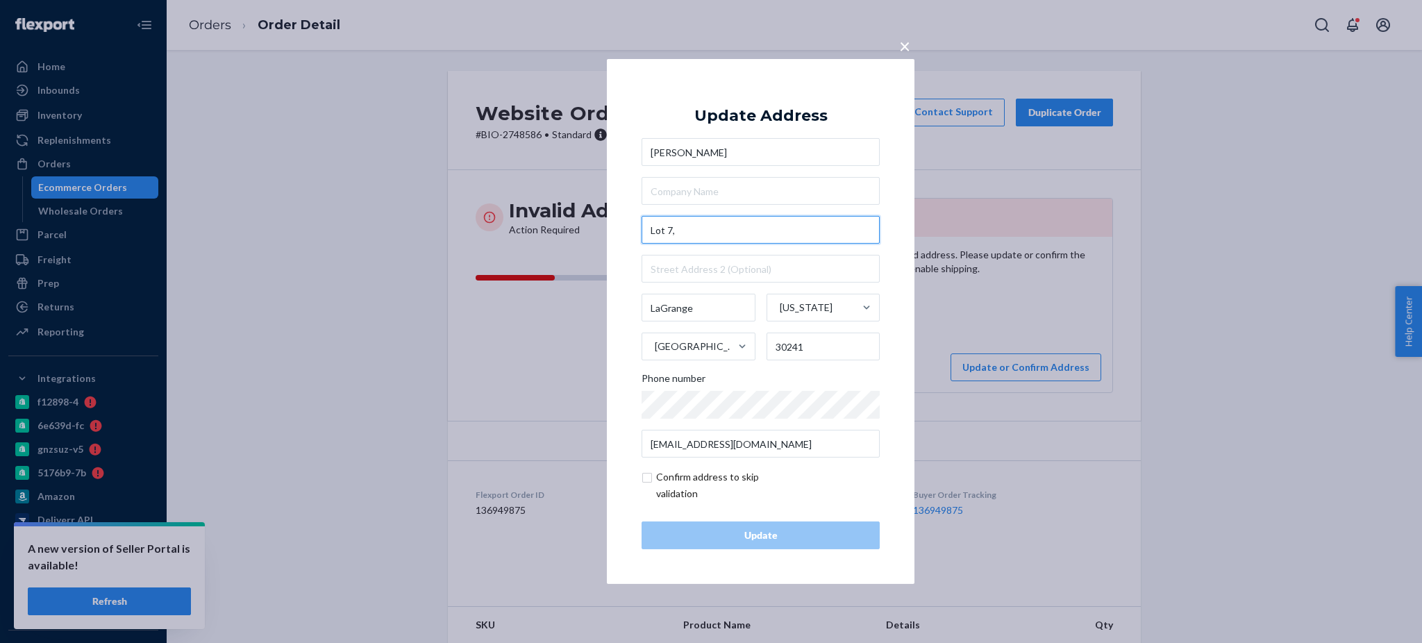
click at [708, 221] on input "Lot 7," at bounding box center [761, 230] width 238 height 28
paste input "[STREET_ADDRESS][PERSON_NAME]"
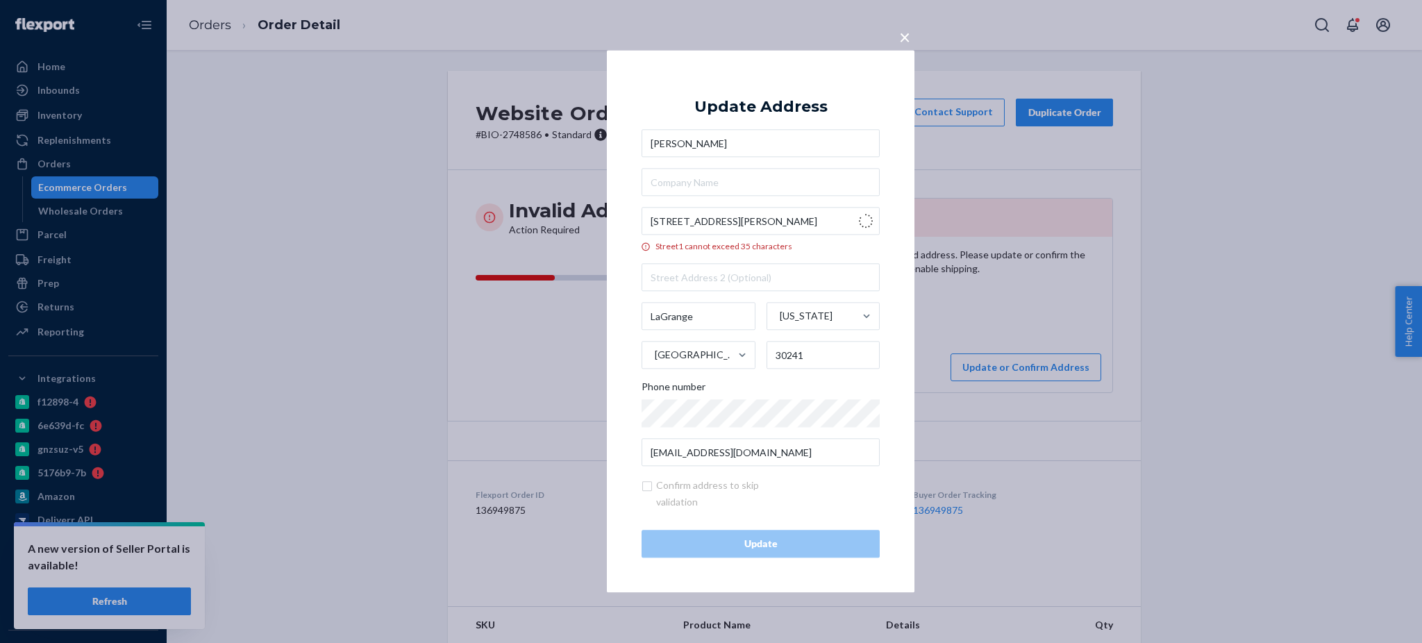
type input "[STREET_ADDRESS][PERSON_NAME]"
type input "Lot 7"
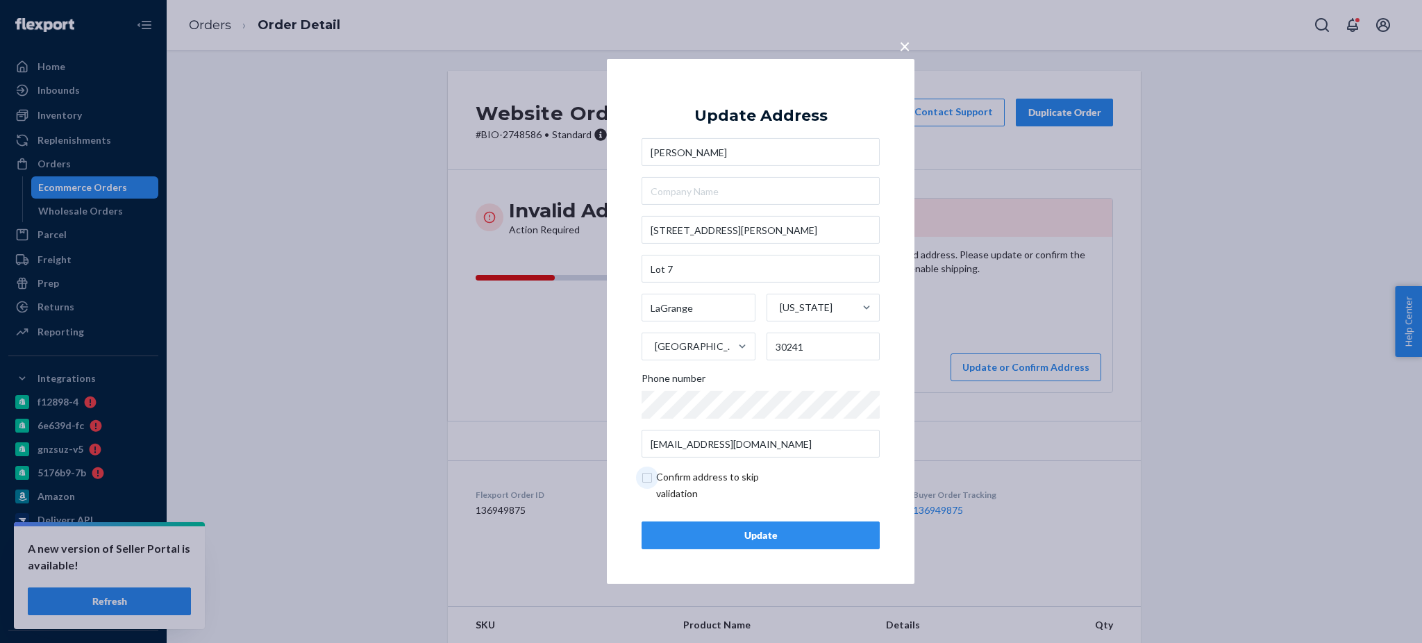
click at [651, 479] on input "checkbox" at bounding box center [722, 485] width 161 height 33
checkbox input "true"
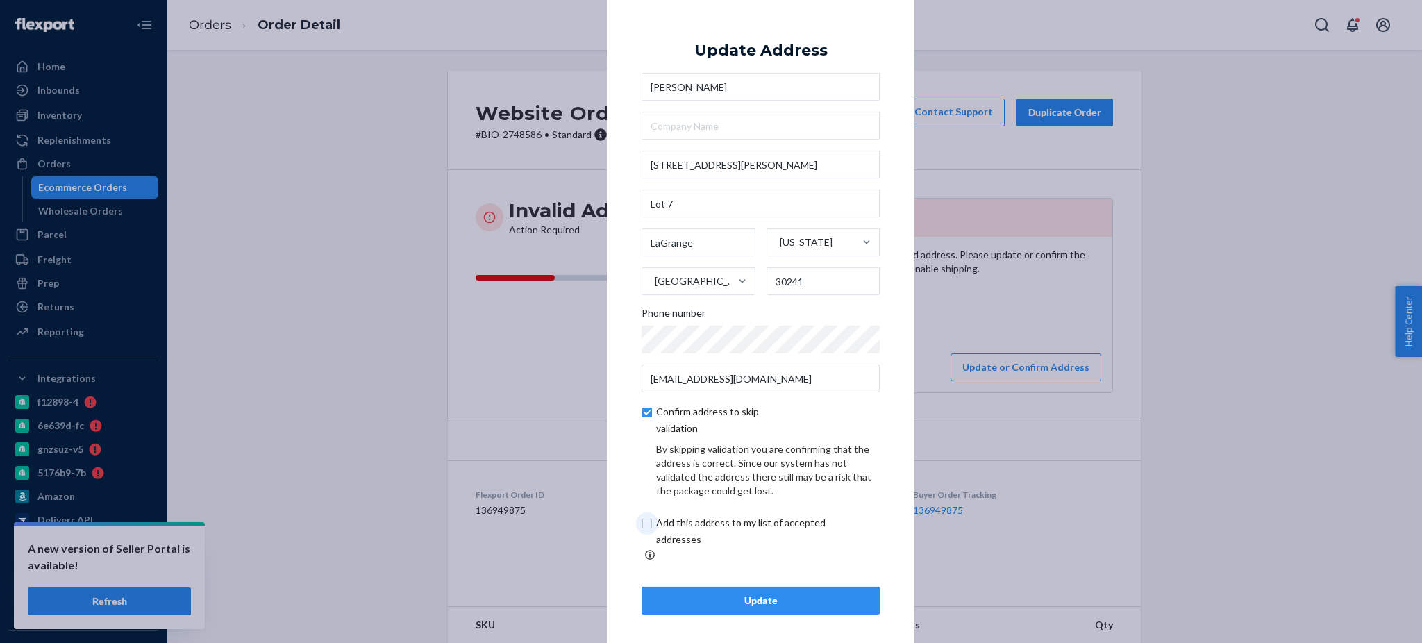
click at [649, 534] on input "checkbox" at bounding box center [757, 531] width 231 height 33
checkbox input "true"
click at [731, 597] on div "Update" at bounding box center [760, 601] width 215 height 14
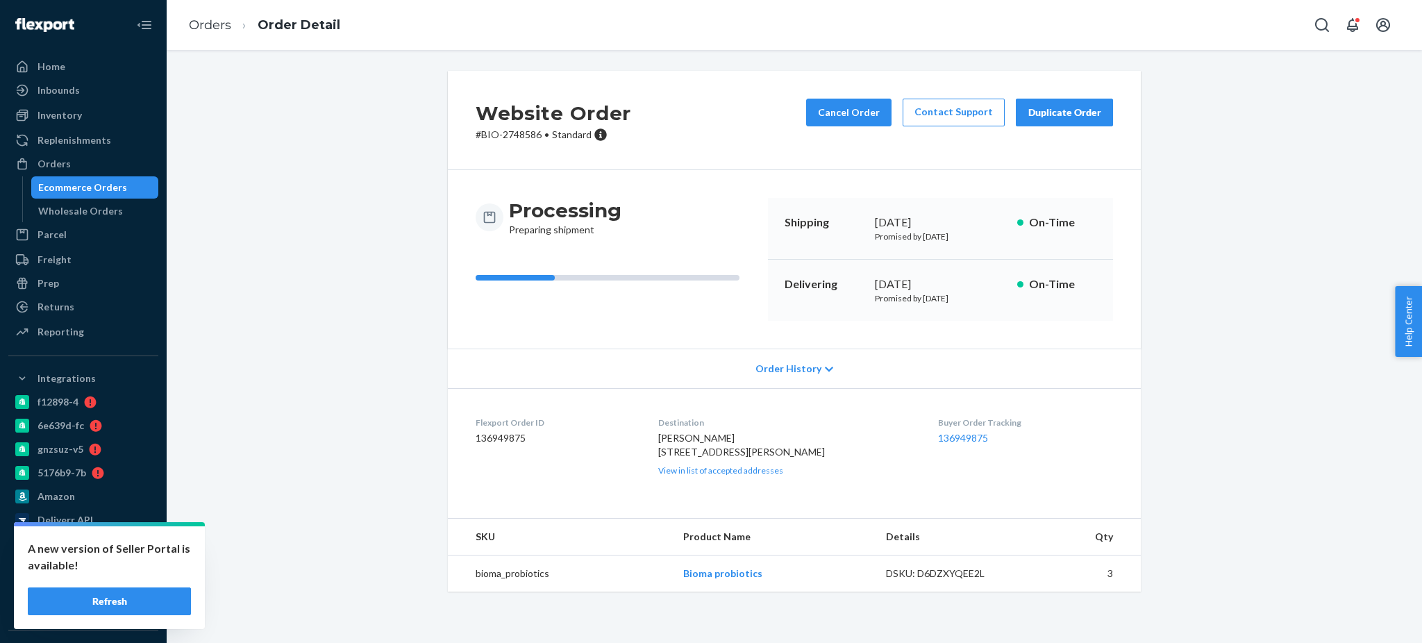
click at [205, 17] on li "Orders" at bounding box center [210, 26] width 42 height 18
click at [207, 23] on link "Orders" at bounding box center [210, 24] width 42 height 15
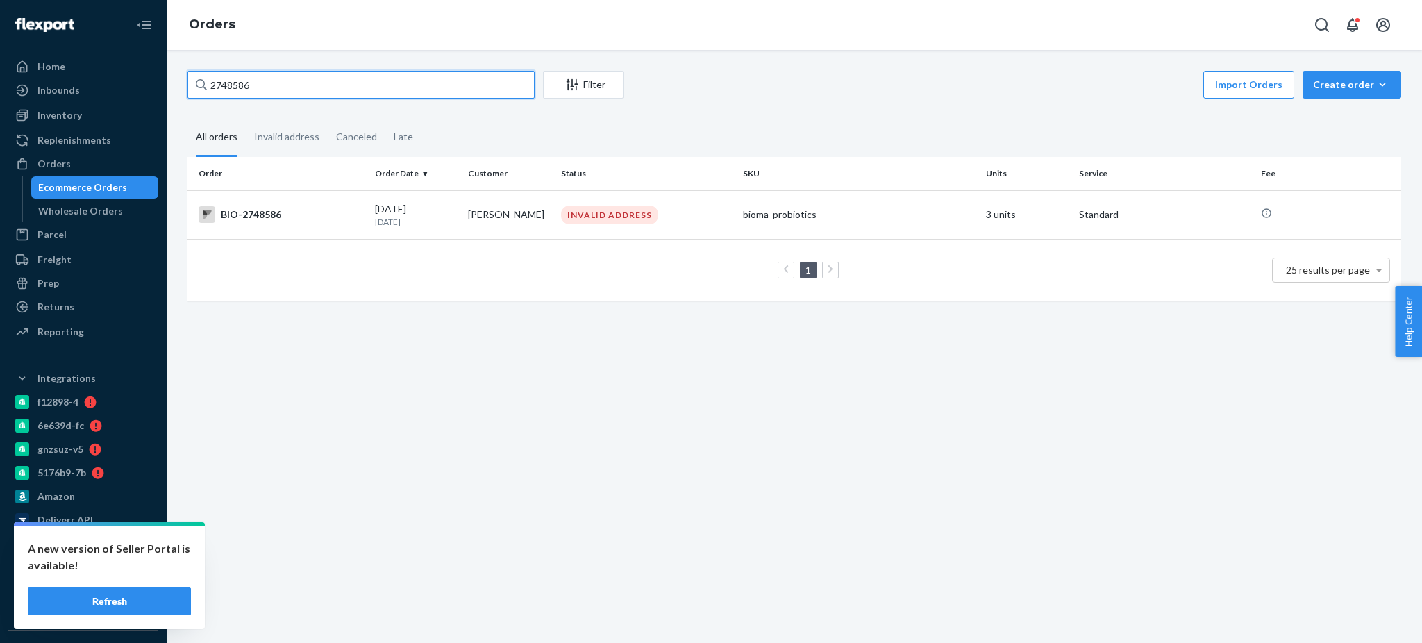
click at [415, 79] on input "2748586" at bounding box center [360, 85] width 347 height 28
paste input "2721122"
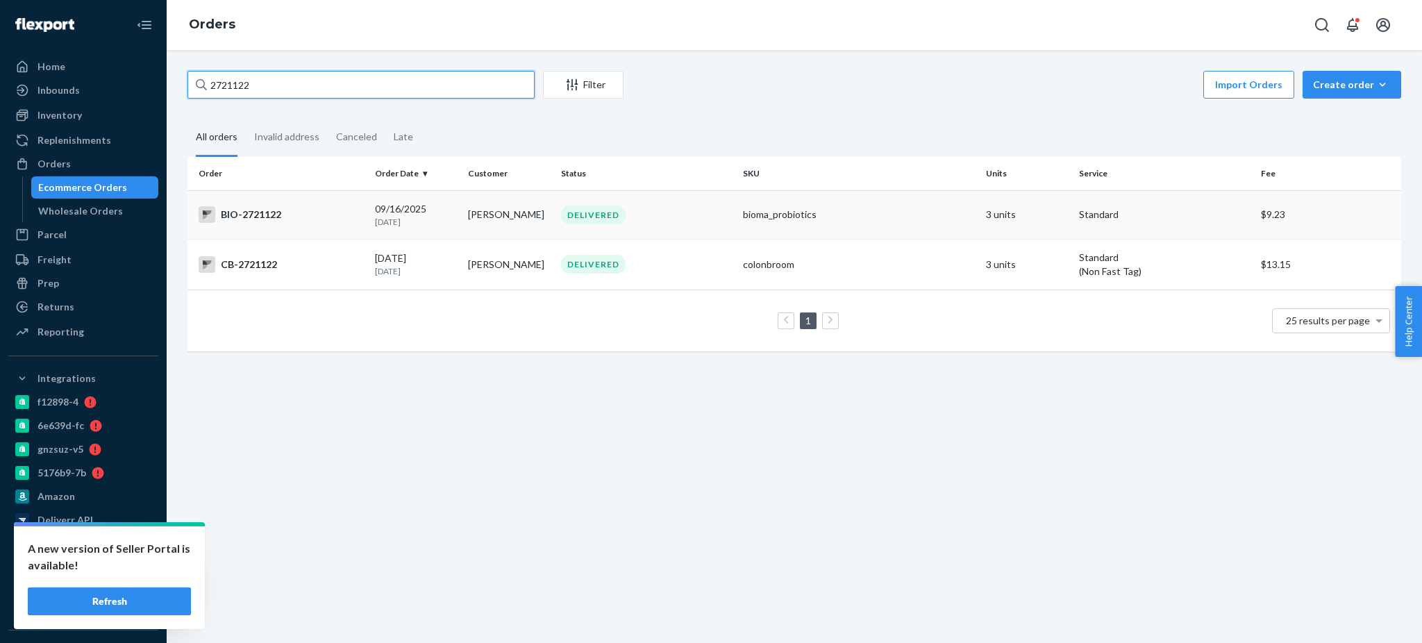
type input "2721122"
click at [297, 216] on div "BIO-2721122" at bounding box center [281, 214] width 165 height 17
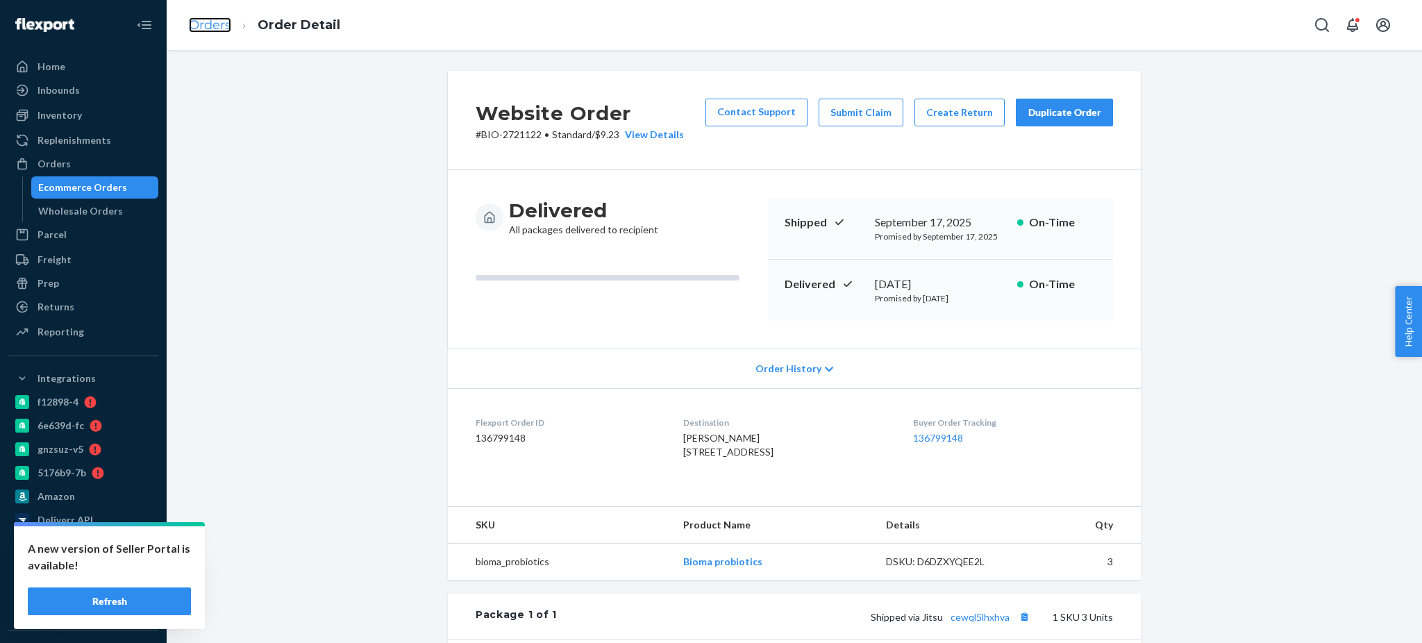
click at [206, 19] on link "Orders" at bounding box center [210, 24] width 42 height 15
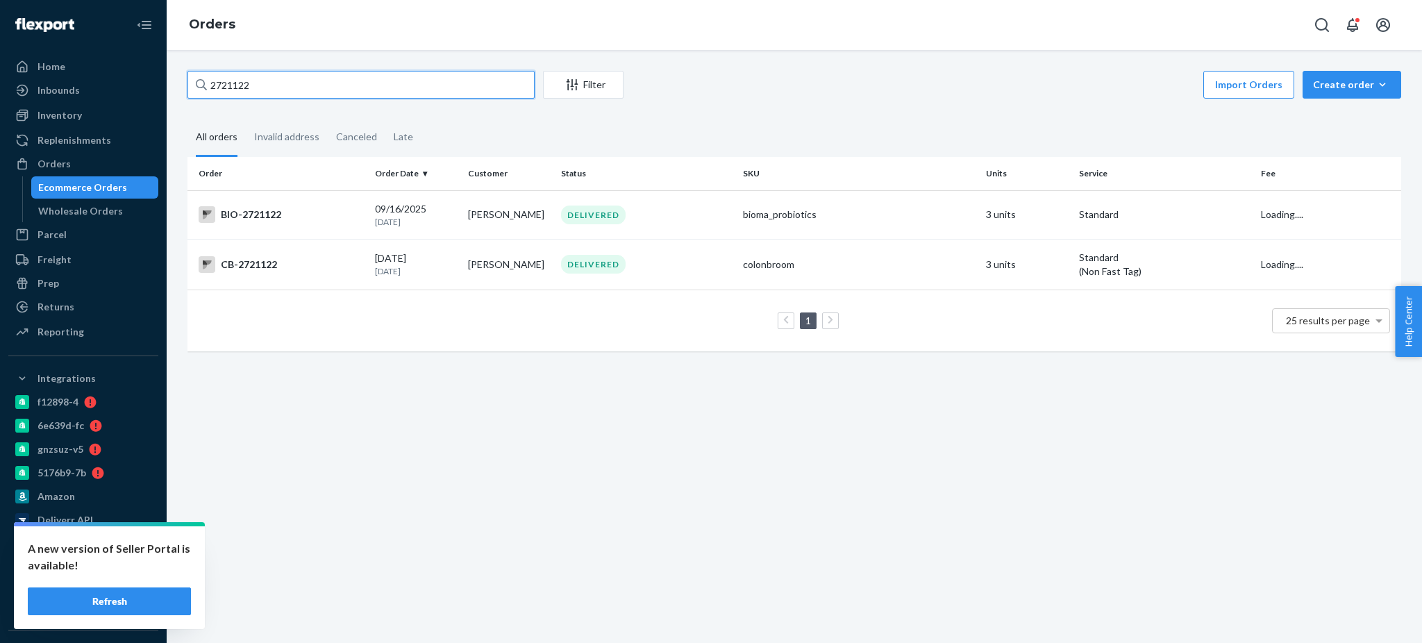
click at [367, 82] on input "2721122" at bounding box center [360, 85] width 347 height 28
paste input "277815"
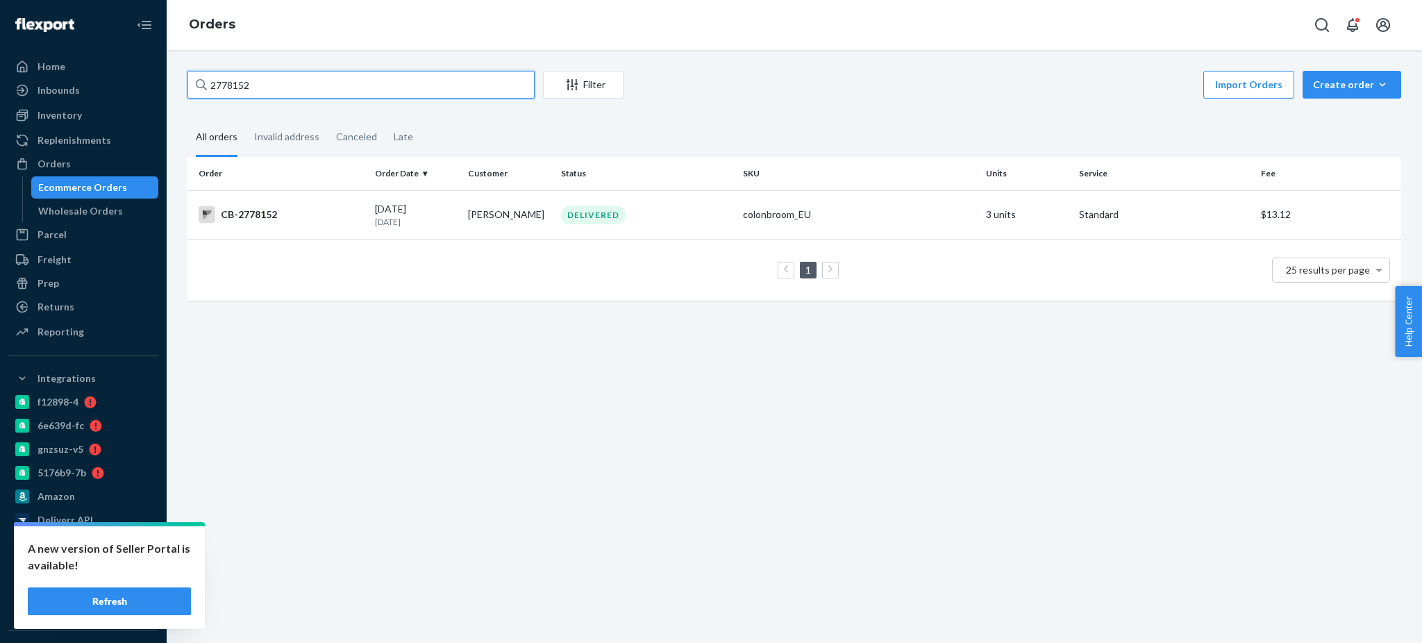
type input "2778152"
